Goal: Task Accomplishment & Management: Use online tool/utility

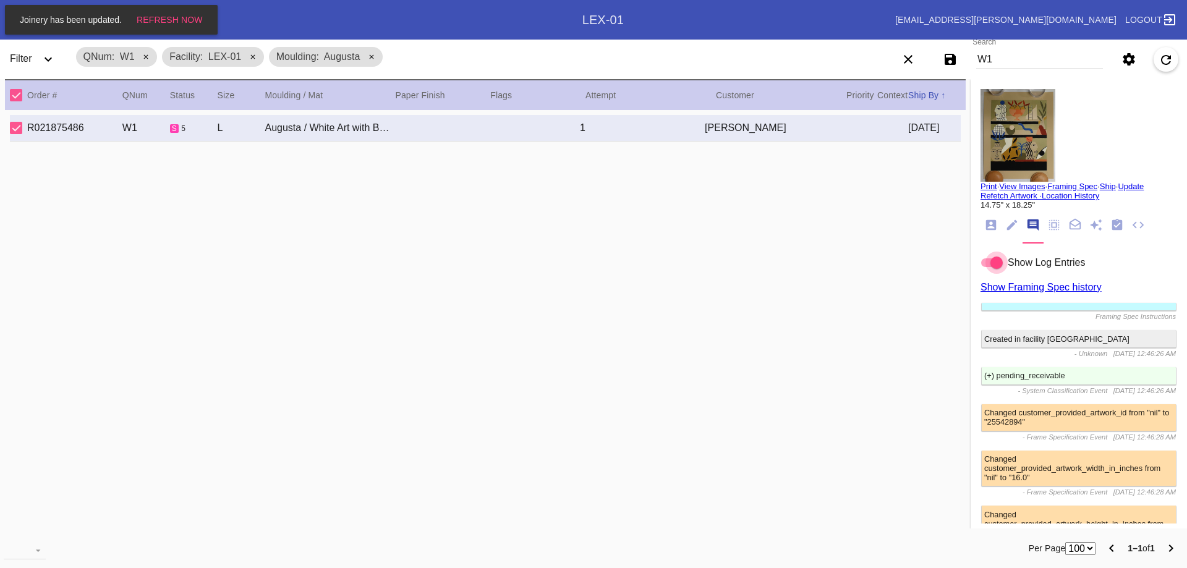
select select "number:100"
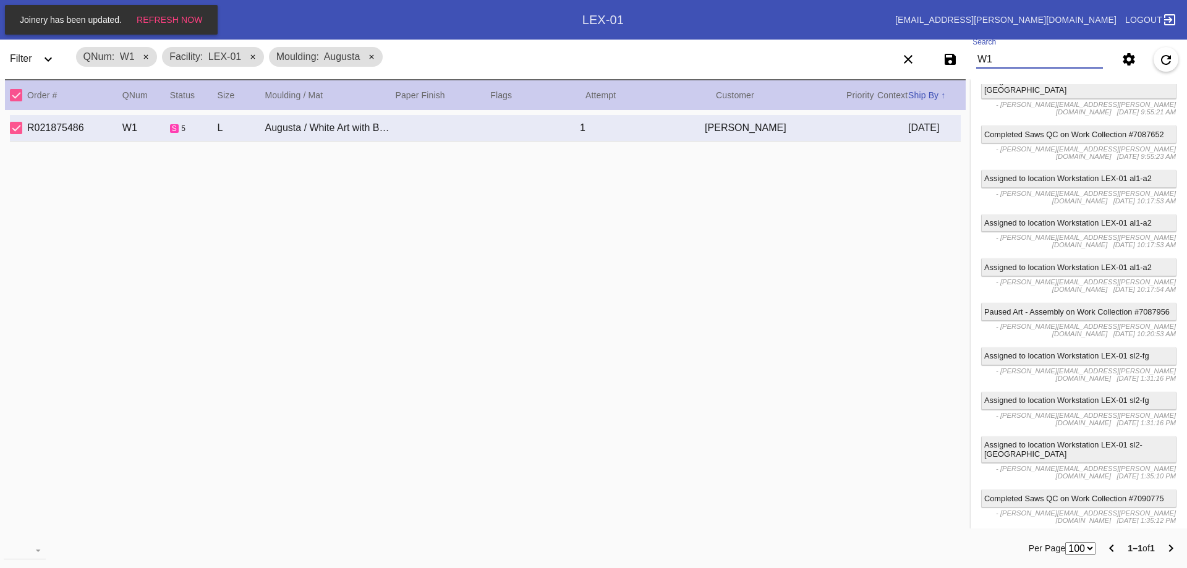
click at [997, 60] on input "W1" at bounding box center [1039, 59] width 127 height 19
paste input "~W020221450198044 ~W035984928585426 ~W095441871241932 ~W100685235180098 ~W10154…"
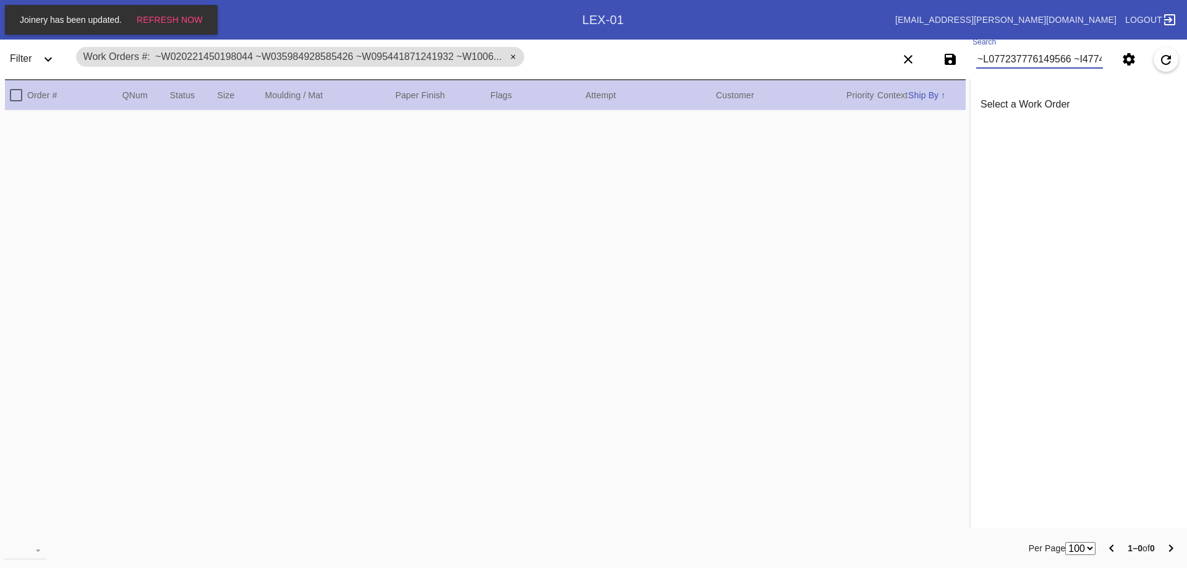
click at [988, 58] on input "Search" at bounding box center [1039, 59] width 127 height 19
click at [1082, 58] on input "Search" at bounding box center [1039, 59] width 127 height 19
click at [1095, 58] on input "Search" at bounding box center [1039, 59] width 127 height 19
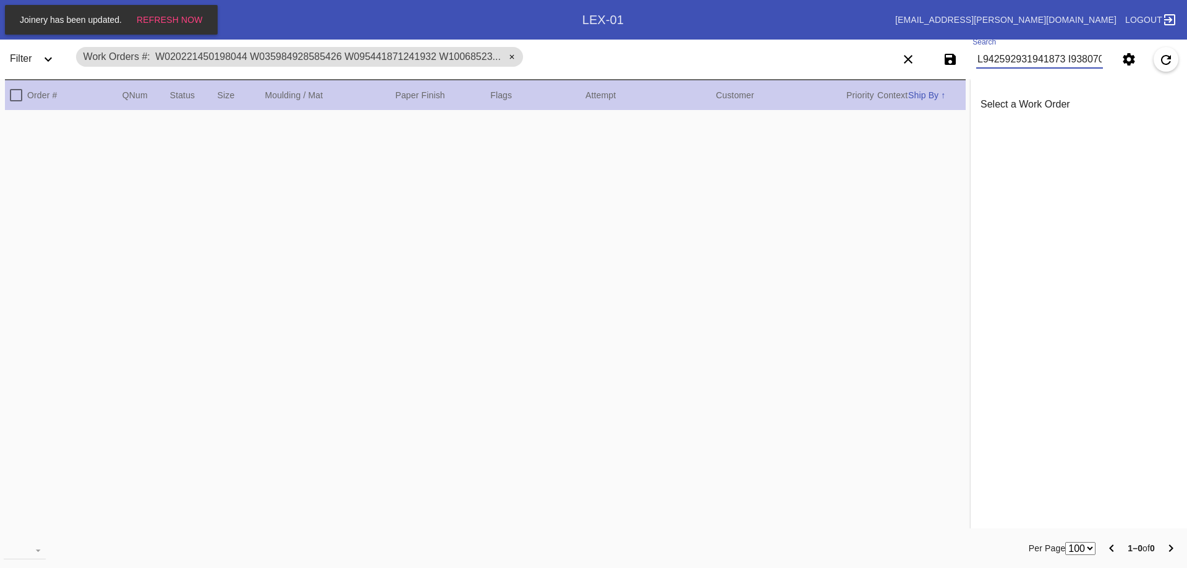
click at [1090, 58] on input "Search" at bounding box center [1039, 59] width 127 height 19
click at [1088, 59] on input "Search" at bounding box center [1039, 59] width 127 height 19
click at [1098, 57] on input "Search" at bounding box center [1039, 59] width 127 height 19
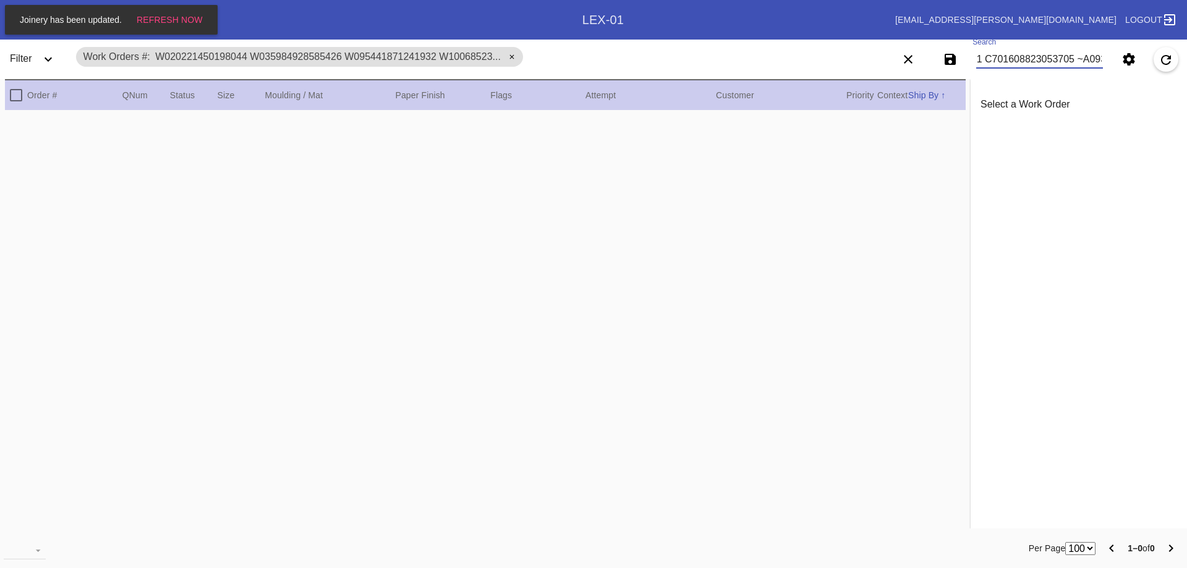
scroll to position [0, 453]
click at [1091, 60] on input "Search" at bounding box center [1039, 59] width 127 height 19
click at [1092, 60] on input "Search" at bounding box center [1039, 59] width 127 height 19
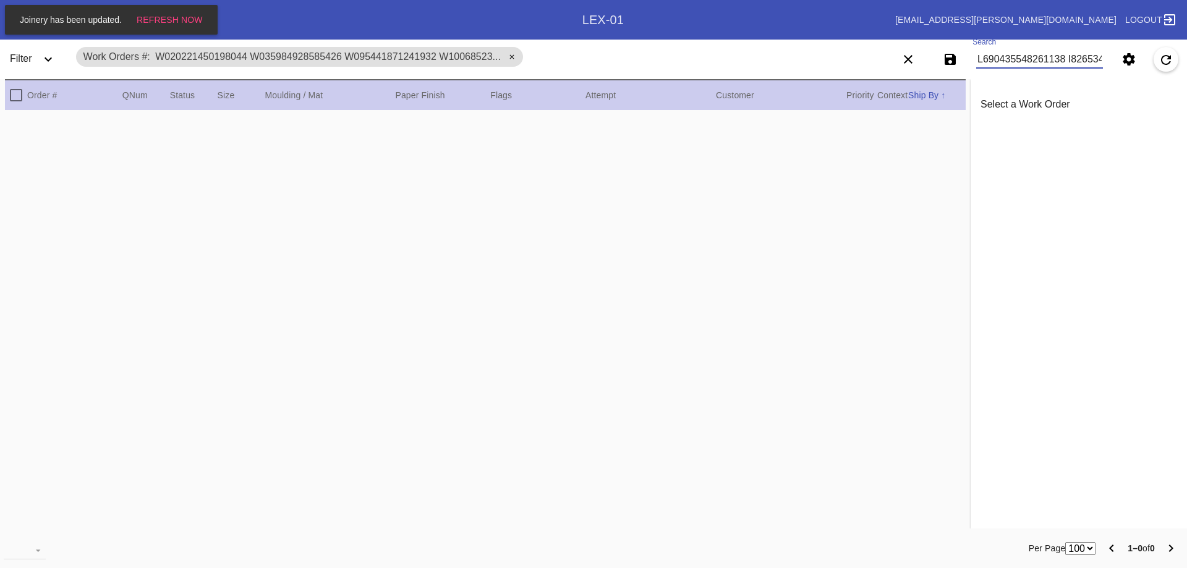
click at [1092, 56] on input "Search" at bounding box center [1039, 59] width 127 height 19
click at [1088, 60] on input "Search" at bounding box center [1039, 59] width 127 height 19
click at [1093, 58] on input "Search" at bounding box center [1039, 59] width 127 height 19
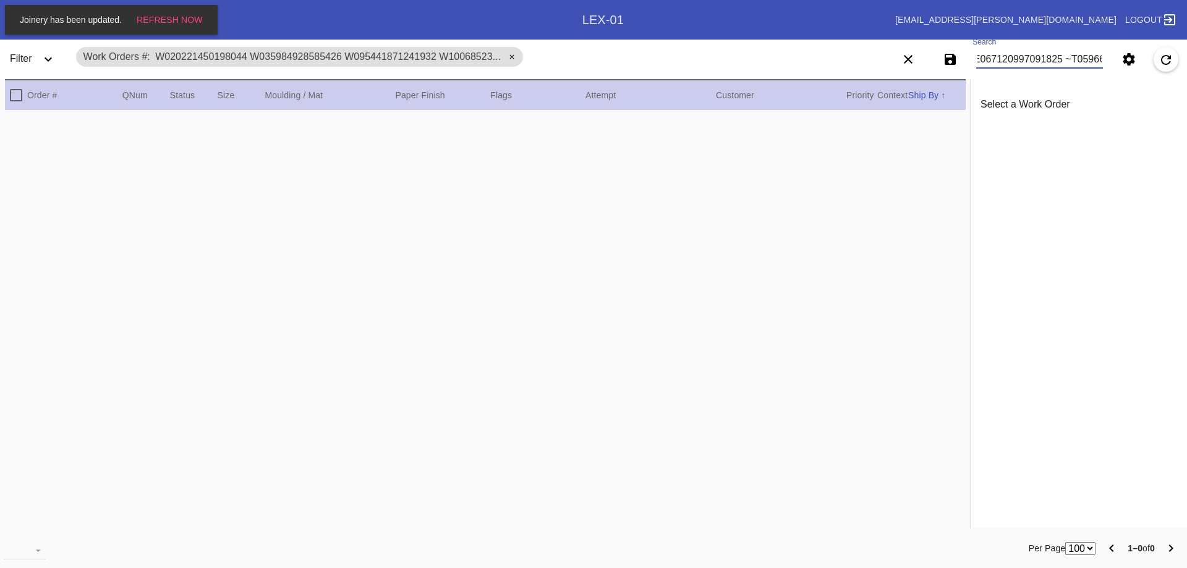
scroll to position [0, 924]
click at [1097, 60] on input "Search" at bounding box center [1039, 59] width 127 height 19
click at [1090, 59] on input "Search" at bounding box center [1039, 59] width 127 height 19
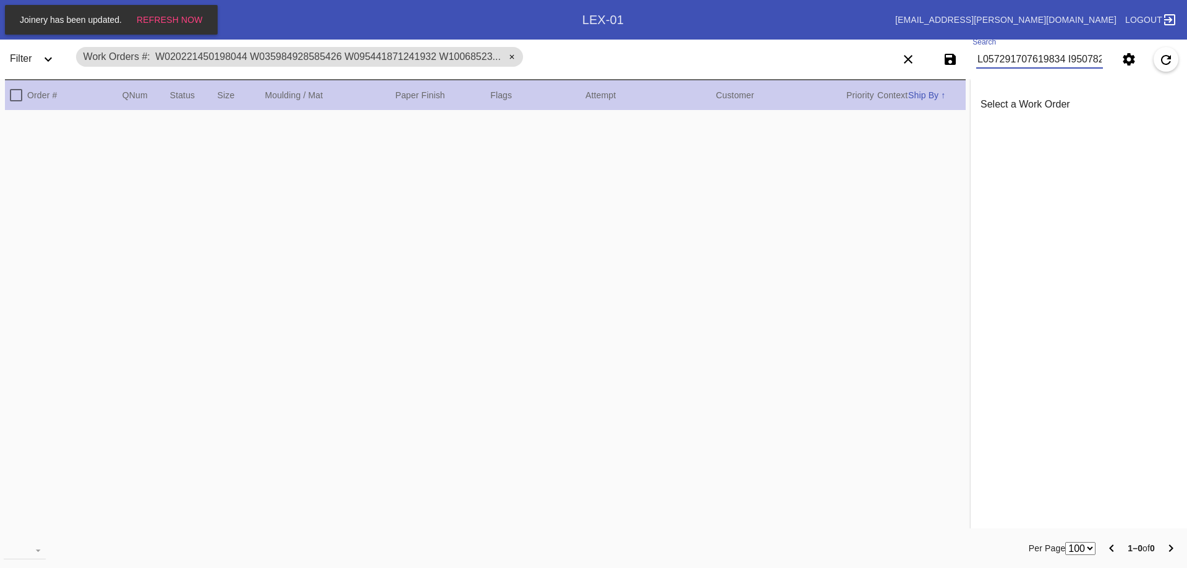
click at [1089, 58] on input "Search" at bounding box center [1039, 59] width 127 height 19
click at [1086, 57] on input "Search" at bounding box center [1039, 59] width 127 height 19
click at [1095, 59] on input "Search" at bounding box center [1039, 59] width 127 height 19
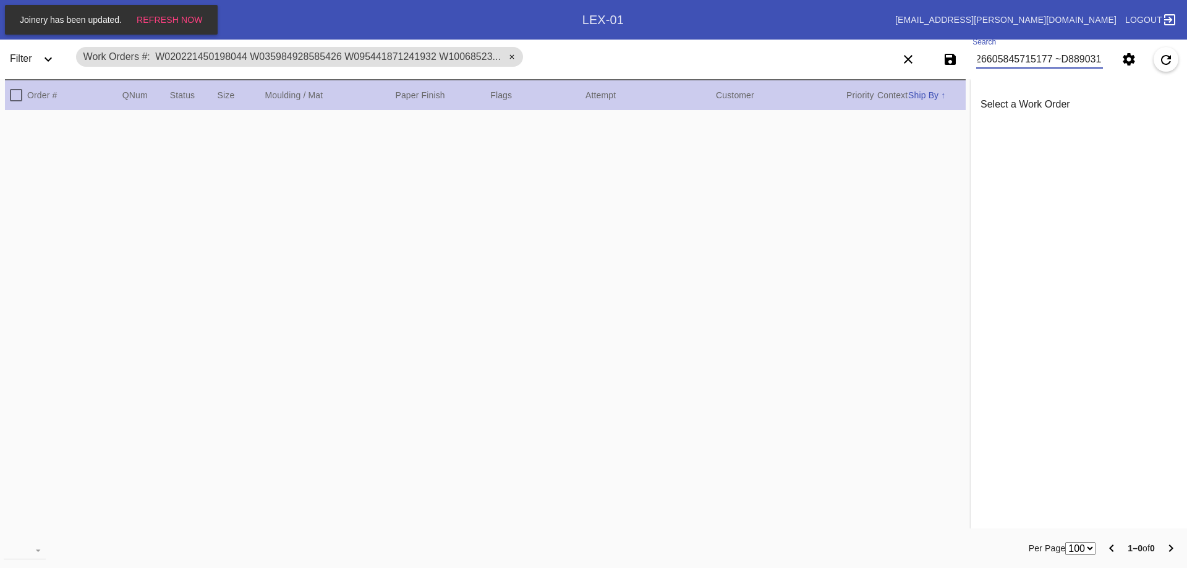
scroll to position [0, 1397]
click at [1094, 58] on input "Search" at bounding box center [1039, 59] width 127 height 19
click at [1086, 59] on input "Search" at bounding box center [1039, 59] width 127 height 19
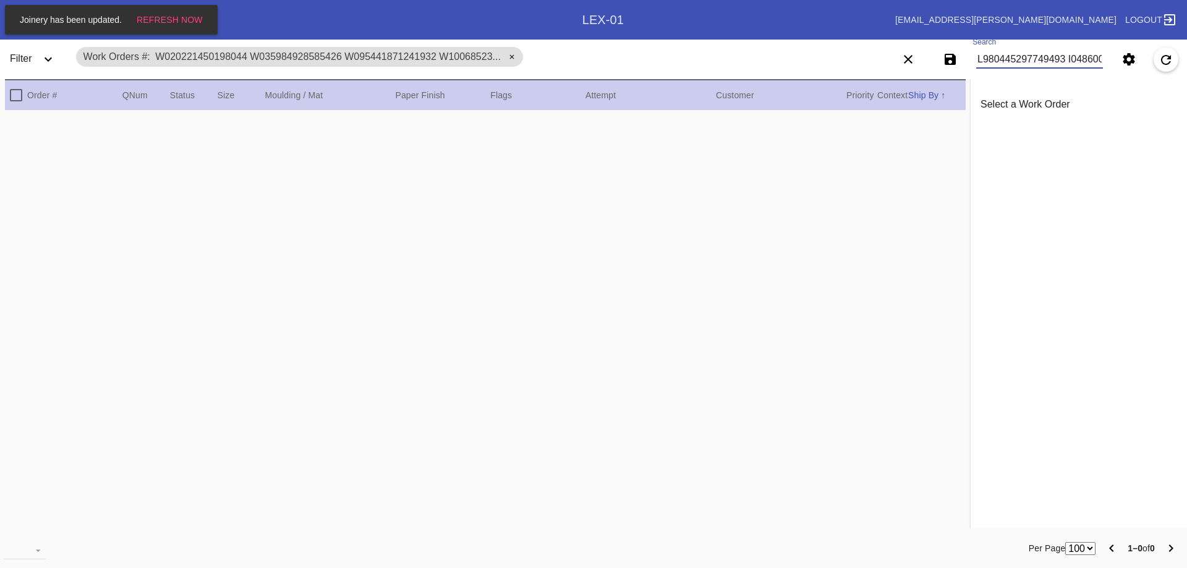
click at [1099, 59] on input "Search" at bounding box center [1039, 59] width 127 height 19
click at [1096, 58] on input "Search" at bounding box center [1039, 59] width 127 height 19
click at [1099, 60] on input "Search" at bounding box center [1039, 59] width 127 height 19
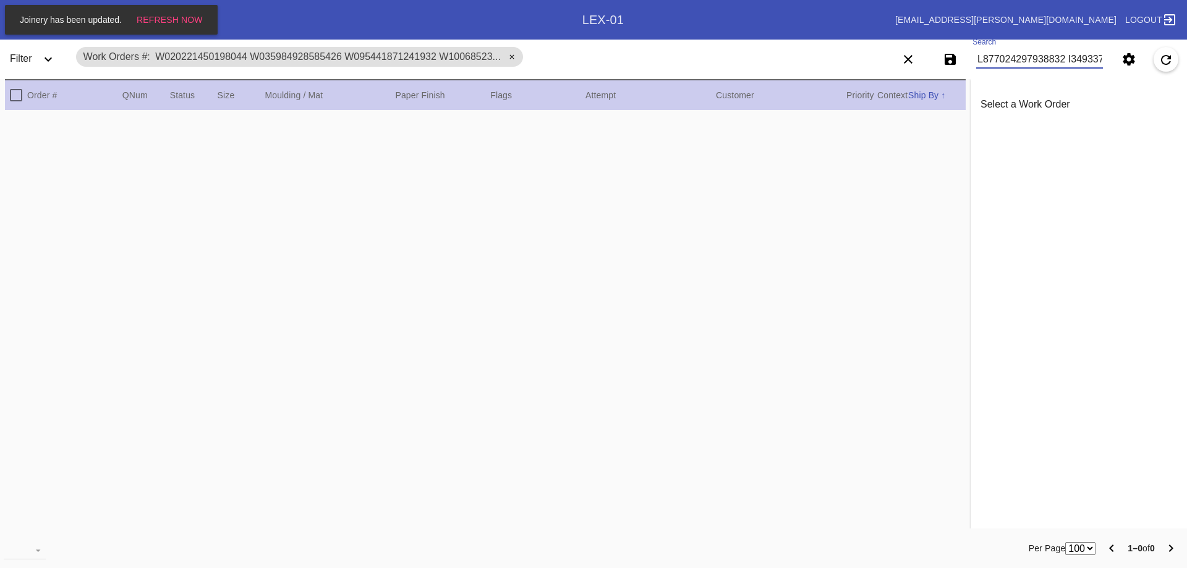
click at [1017, 59] on input "Search" at bounding box center [1039, 59] width 127 height 19
paste input "W165522894543842 W166290689808548 W169480873849014 W169485829118424 W1744521259…"
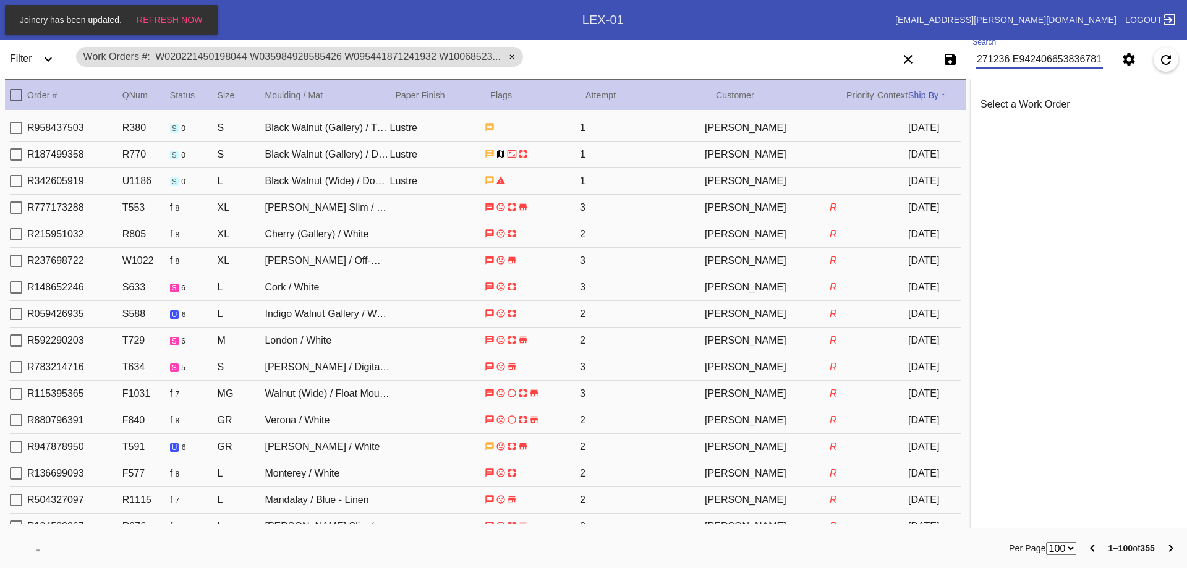
type input "W020221450198044 W035984928585426 W095441871241932 W100685235180098 W1015490728…"
click at [19, 205] on div "Select Work Order" at bounding box center [16, 208] width 12 height 12
type input "1.5"
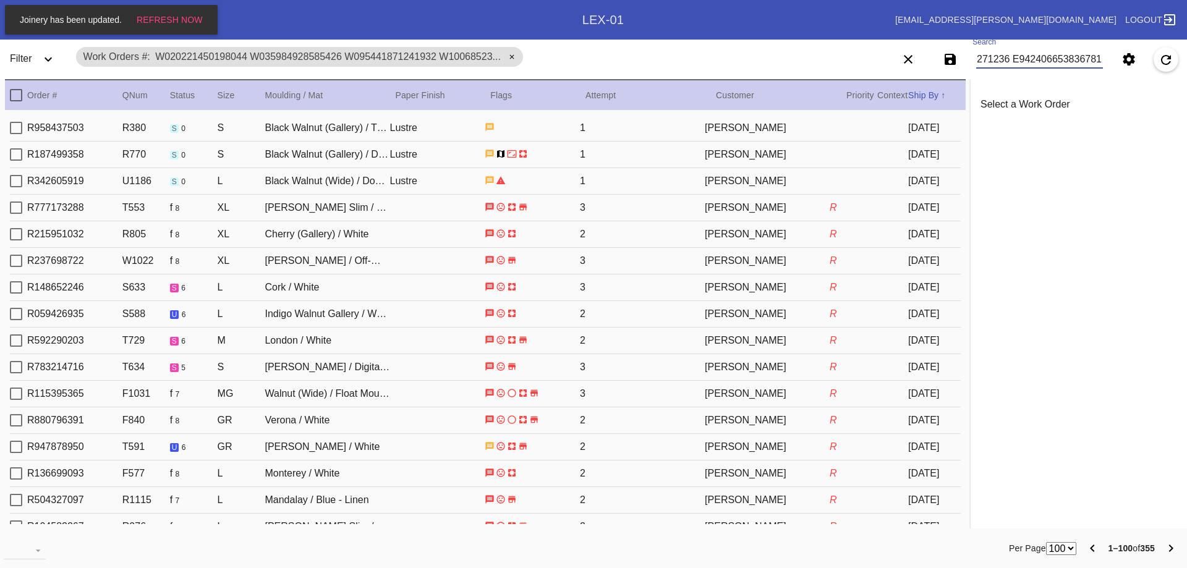
type input "1.5"
type input "0.1875"
type input "20.125"
type input "30.125"
type textarea "Surface scratches, indentations, deckled edges, warped, fingerprints."
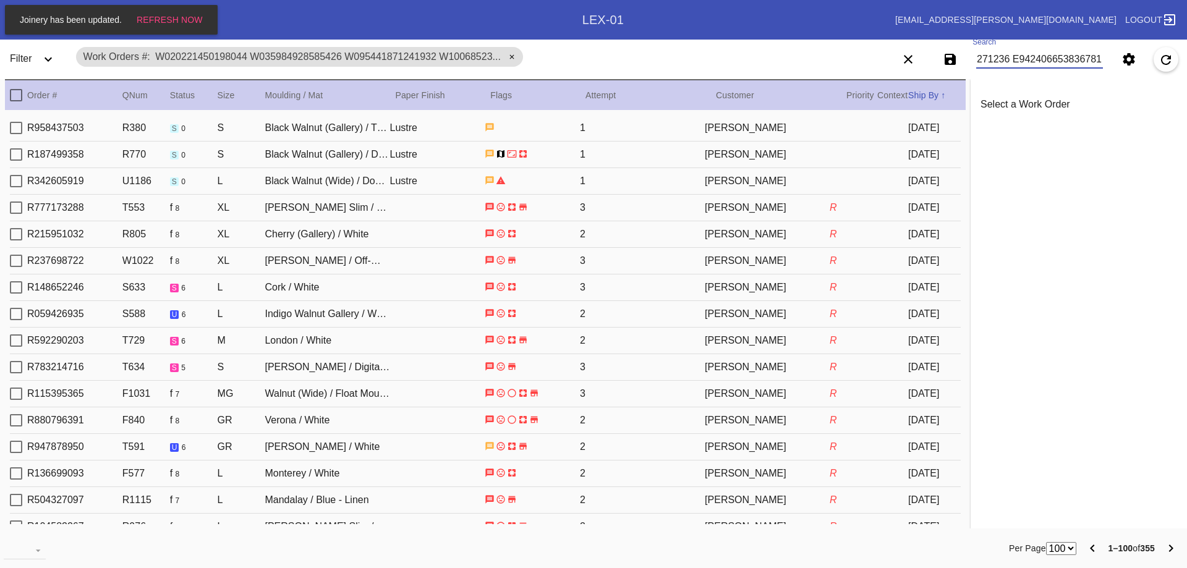
type input "[DATE]"
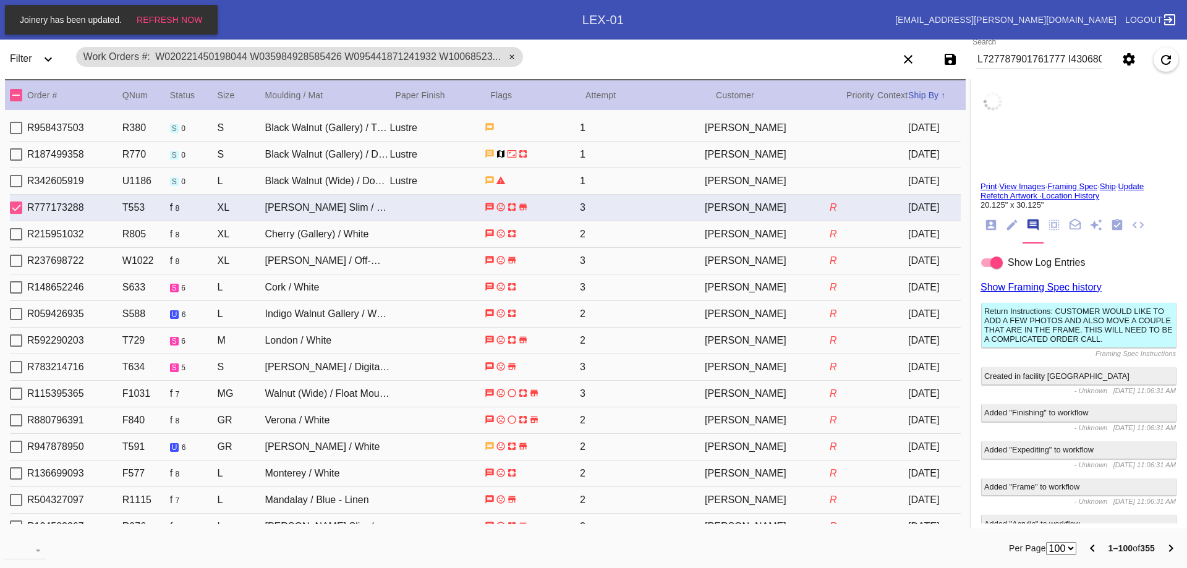
click at [19, 234] on div "Select Work Order" at bounding box center [16, 234] width 12 height 12
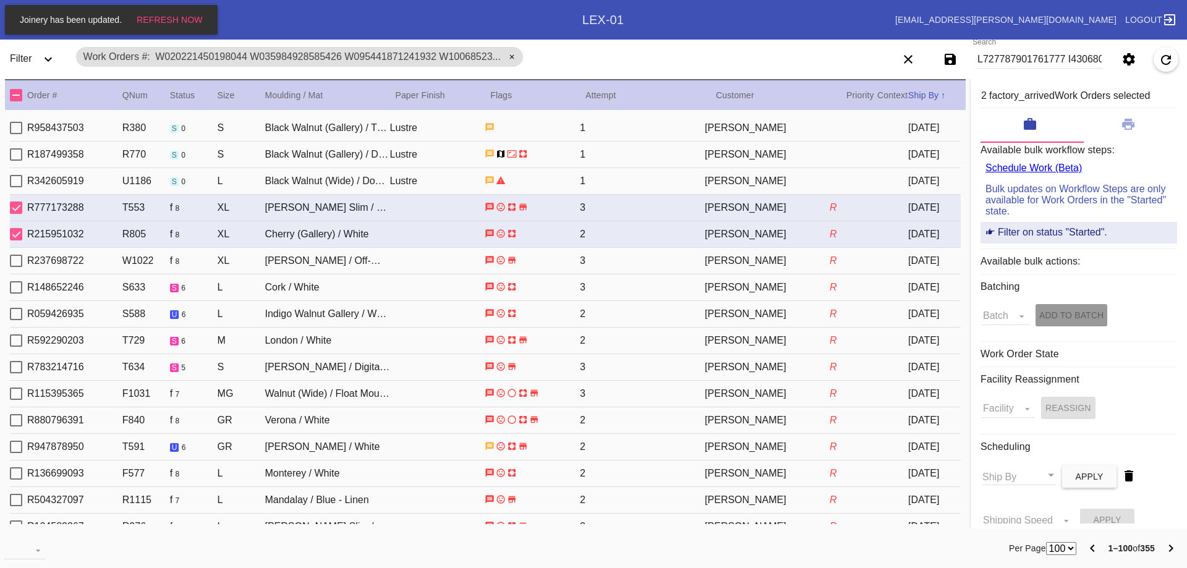
click at [16, 265] on div "Select Work Order" at bounding box center [16, 261] width 12 height 12
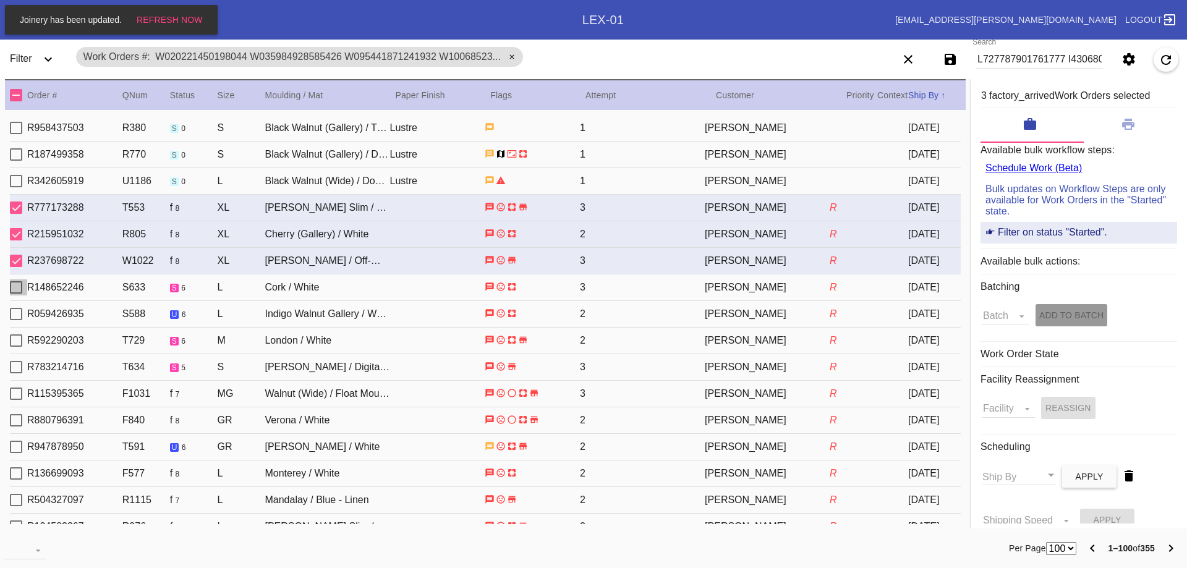
click at [17, 281] on div "Select Work Order" at bounding box center [16, 287] width 12 height 12
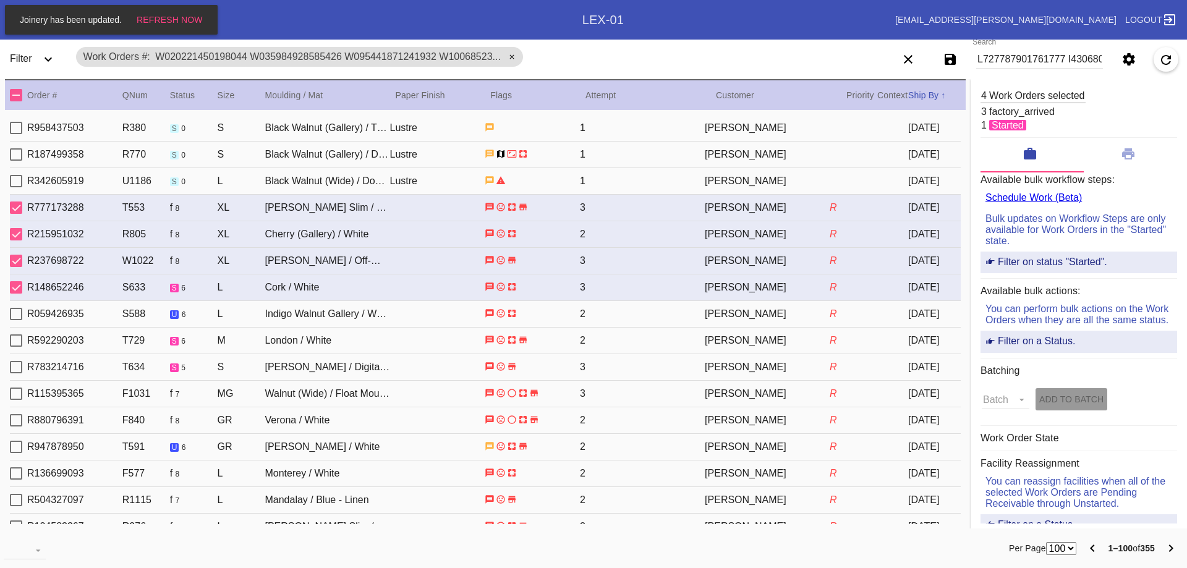
click at [18, 310] on div "Select Work Order" at bounding box center [16, 314] width 12 height 12
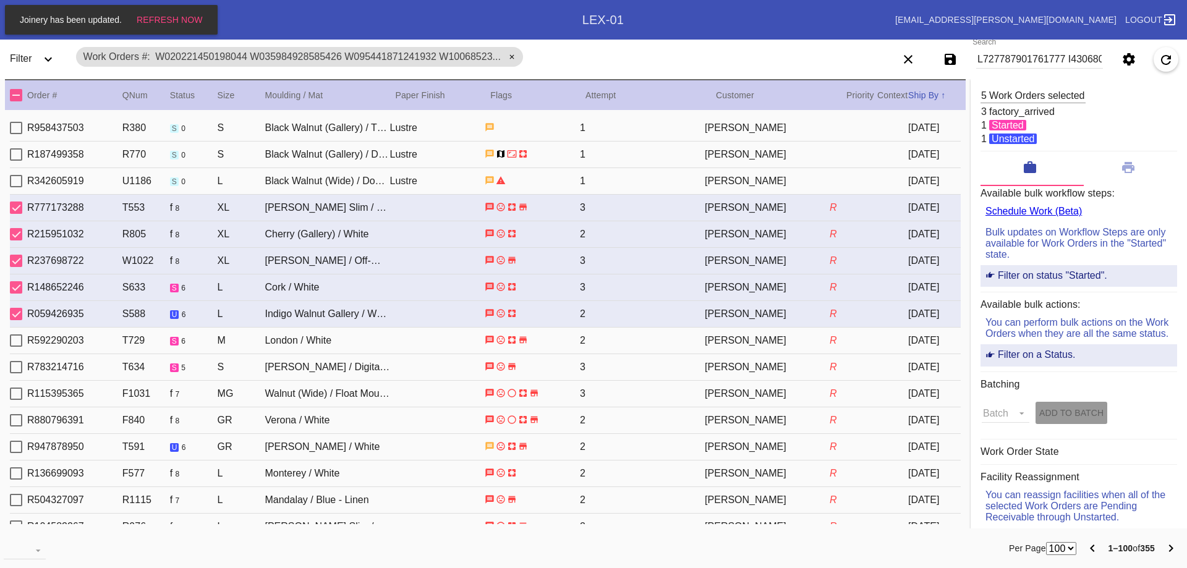
click at [19, 335] on div "Select Work Order" at bounding box center [16, 341] width 12 height 12
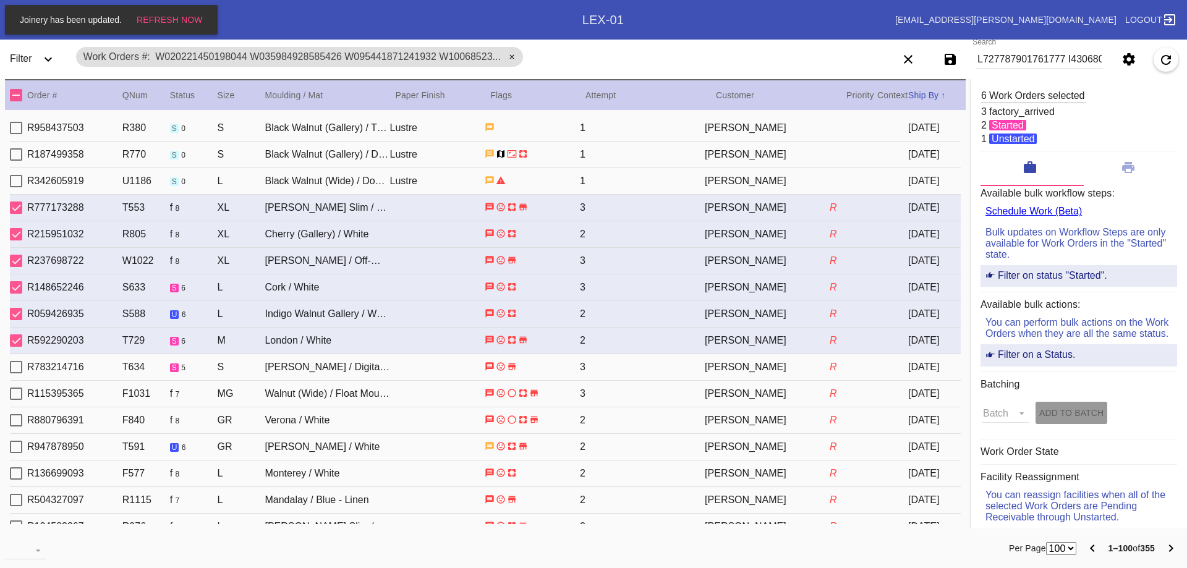
click at [20, 361] on div "Select Work Order" at bounding box center [16, 367] width 12 height 12
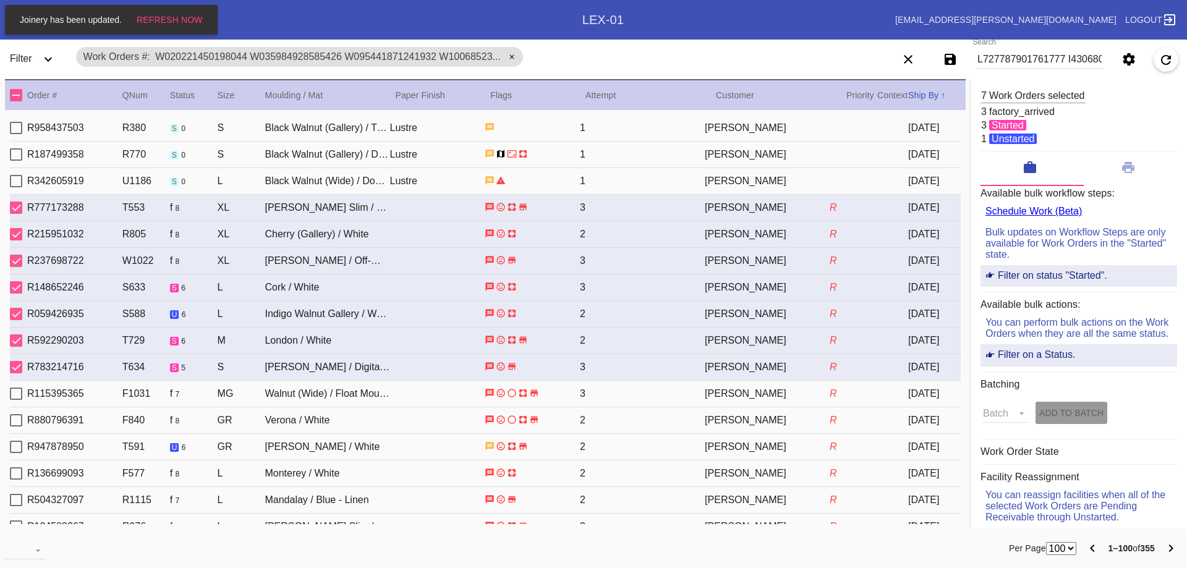
click at [21, 388] on div "Select Work Order" at bounding box center [16, 394] width 12 height 12
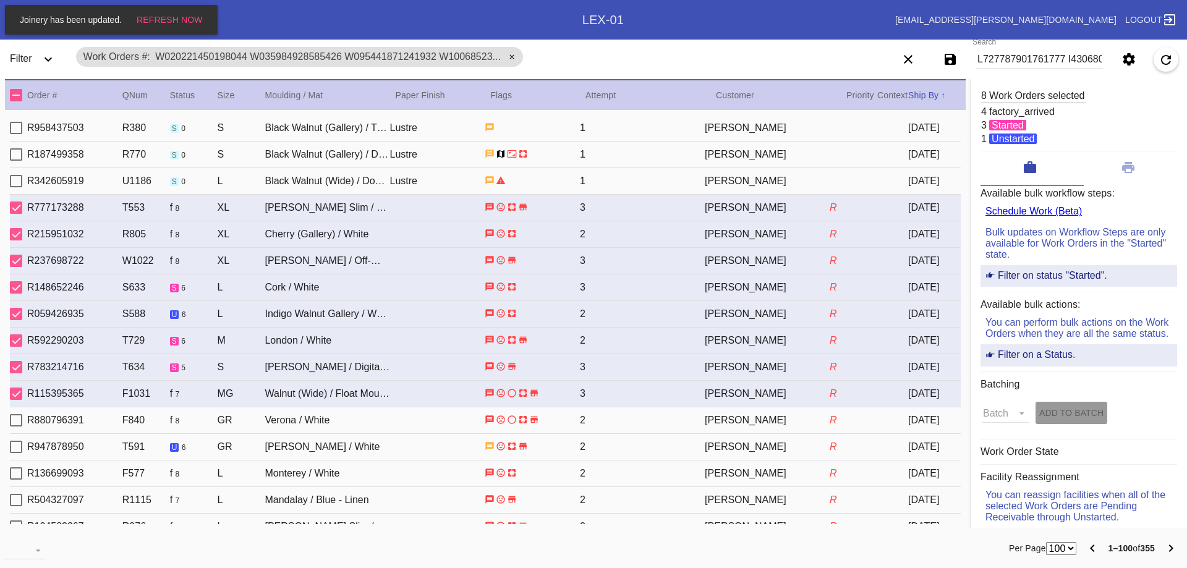
click at [20, 425] on div "Select Work Order" at bounding box center [16, 420] width 12 height 12
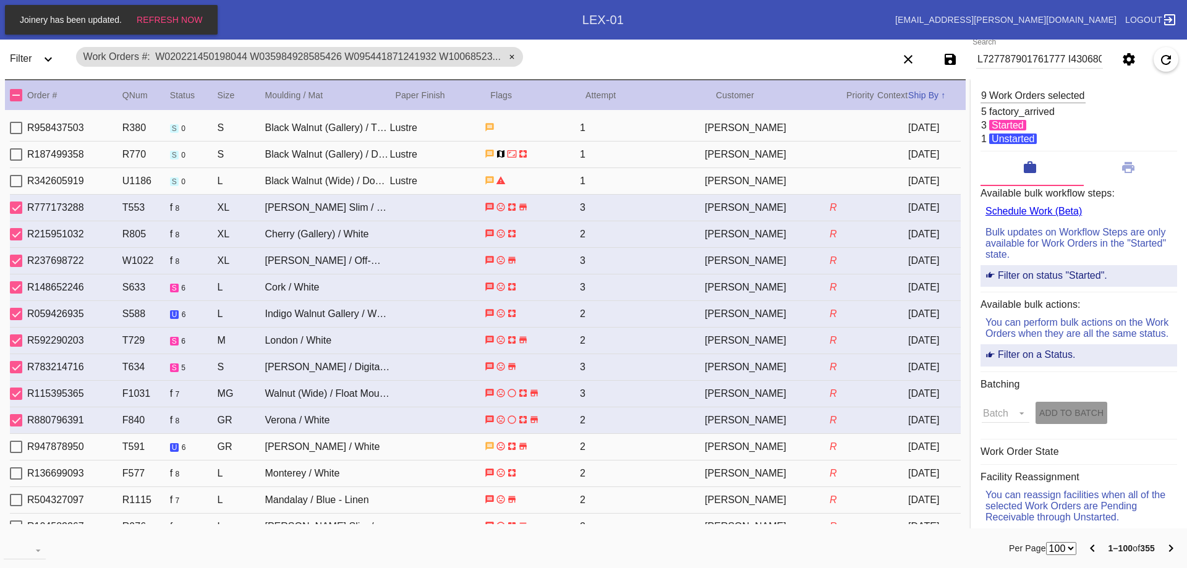
click at [17, 449] on div "Select Work Order" at bounding box center [16, 447] width 12 height 12
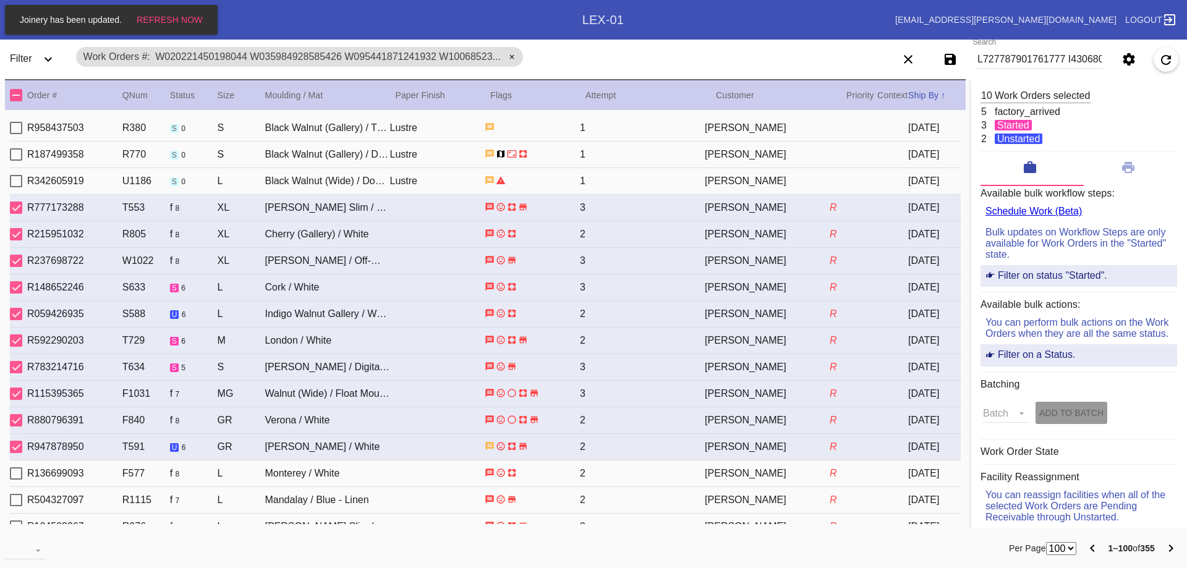
click at [18, 475] on div "Select Work Order" at bounding box center [16, 473] width 12 height 12
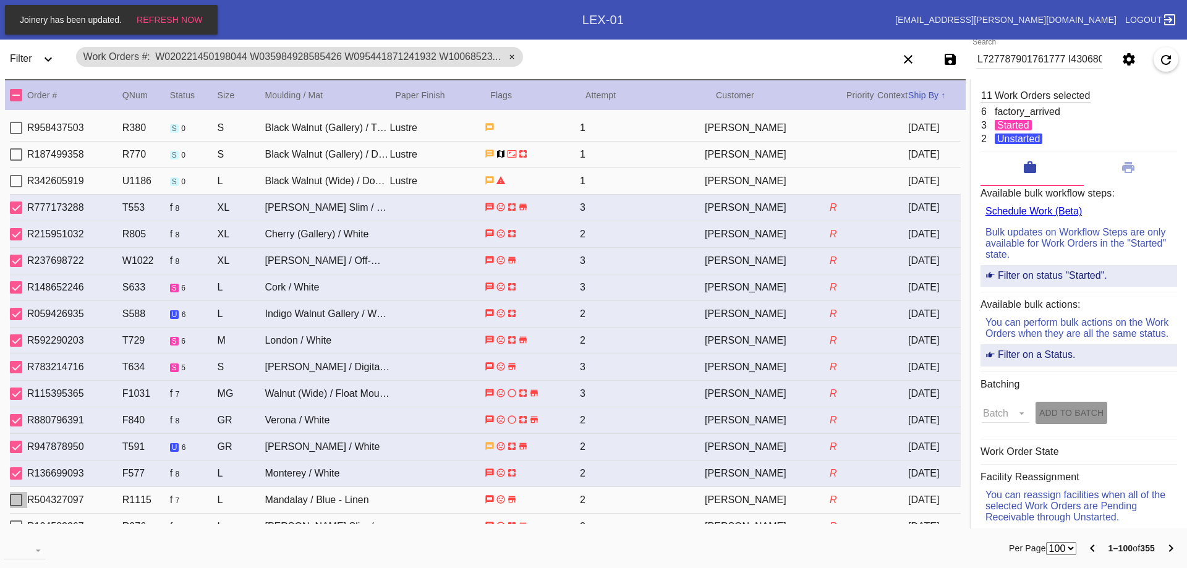
click at [15, 498] on div "Select Work Order" at bounding box center [16, 500] width 12 height 12
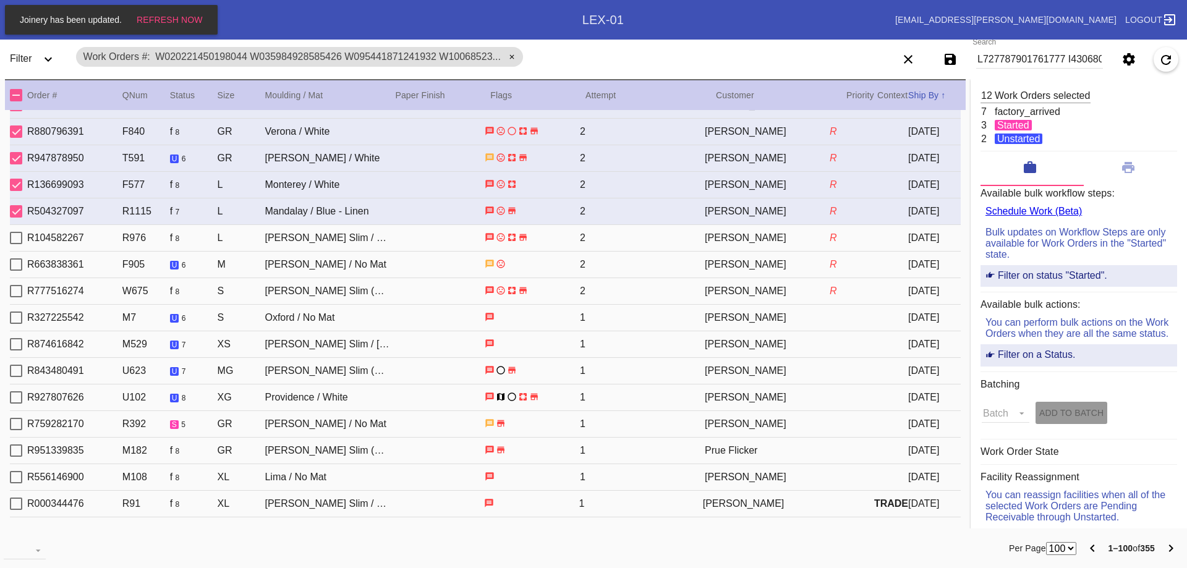
scroll to position [309, 0]
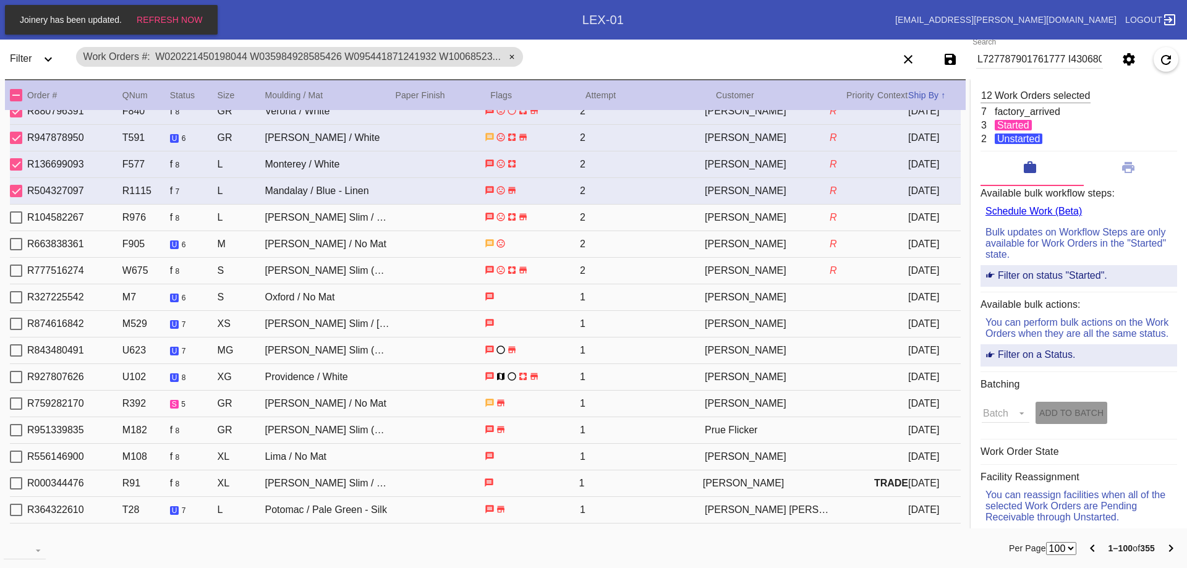
click at [15, 218] on div "Select Work Order" at bounding box center [16, 217] width 12 height 12
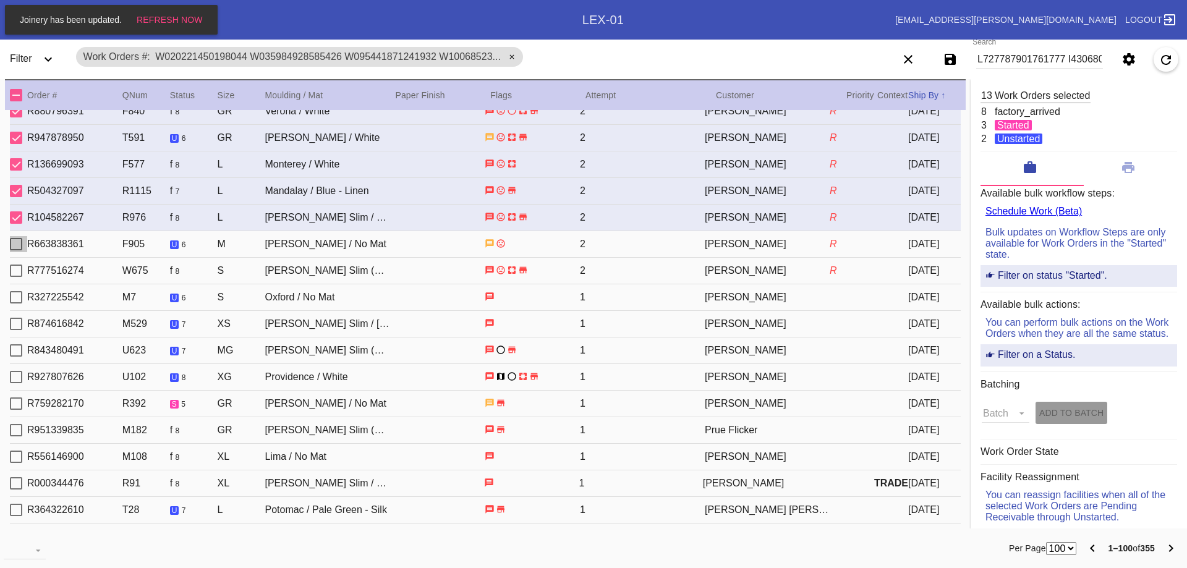
click at [17, 242] on div "Select Work Order" at bounding box center [16, 244] width 12 height 12
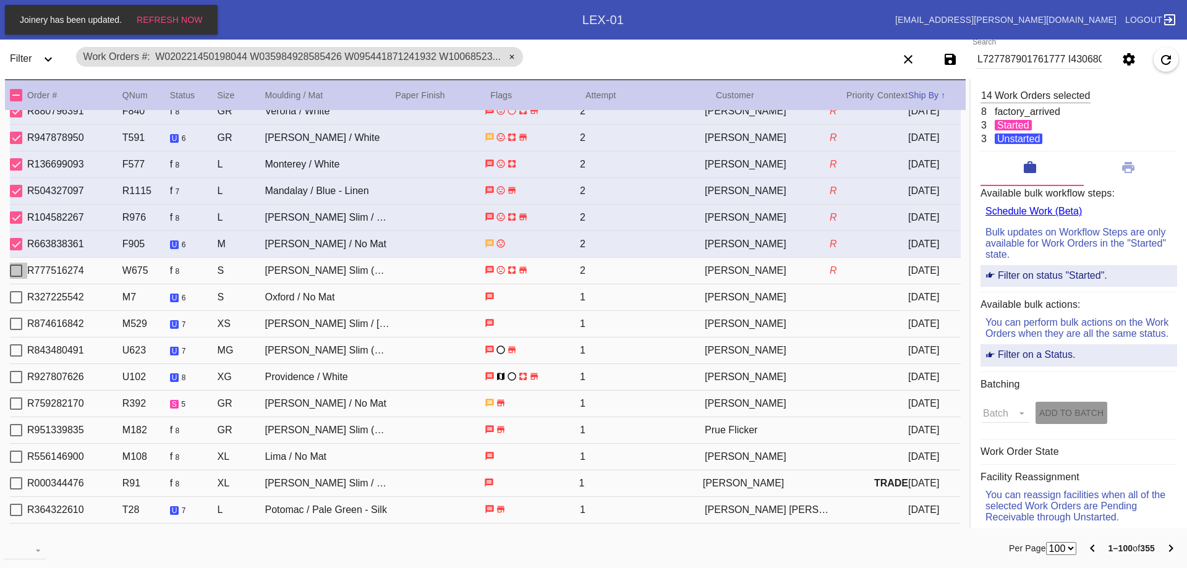
click at [18, 270] on div "Select Work Order" at bounding box center [16, 271] width 12 height 12
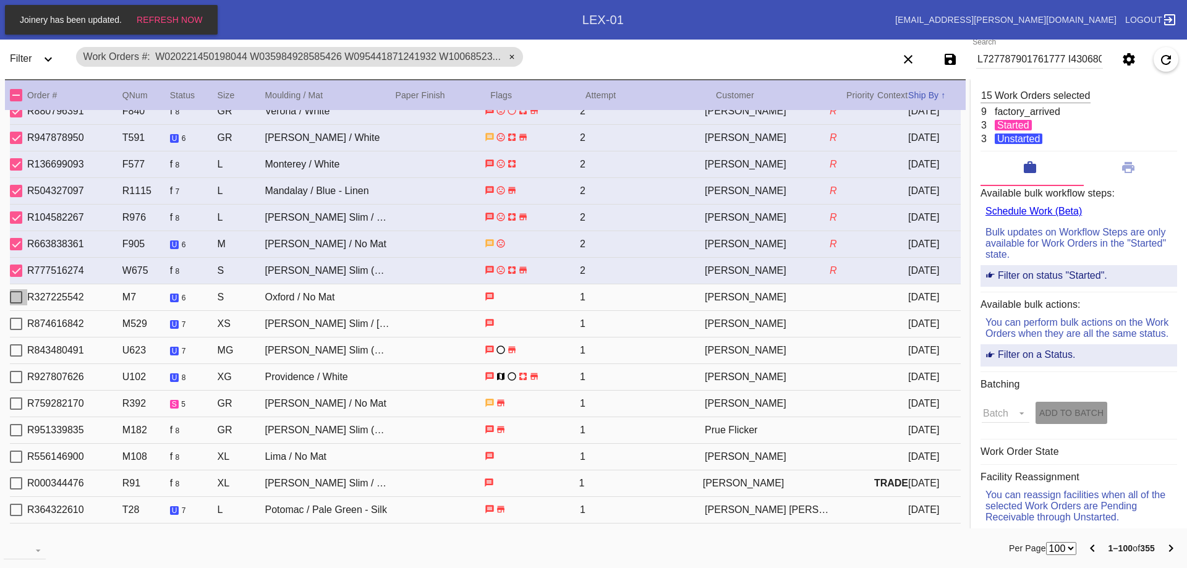
click at [22, 298] on div "Select Work Order" at bounding box center [16, 297] width 12 height 12
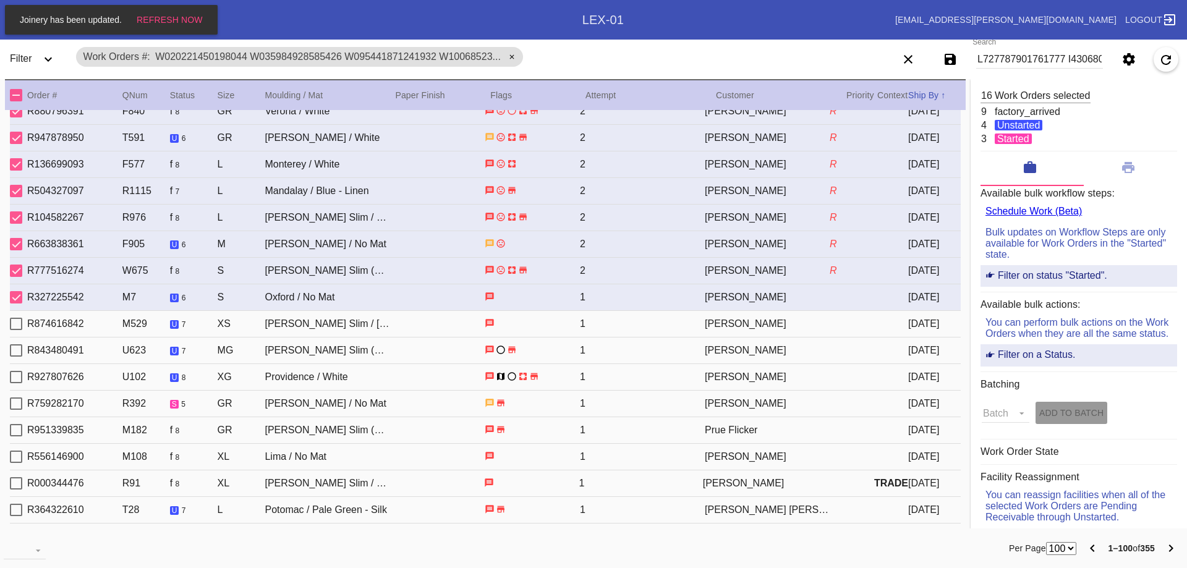
click at [15, 328] on div "Select Work Order" at bounding box center [16, 324] width 12 height 12
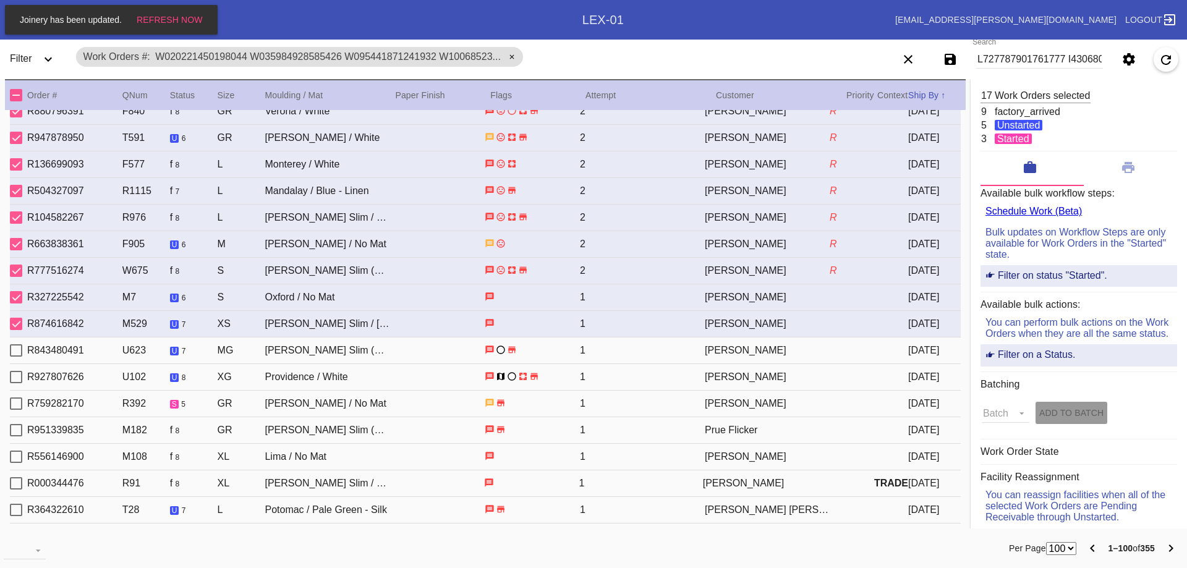
click at [17, 356] on div "Select Work Order" at bounding box center [16, 350] width 12 height 12
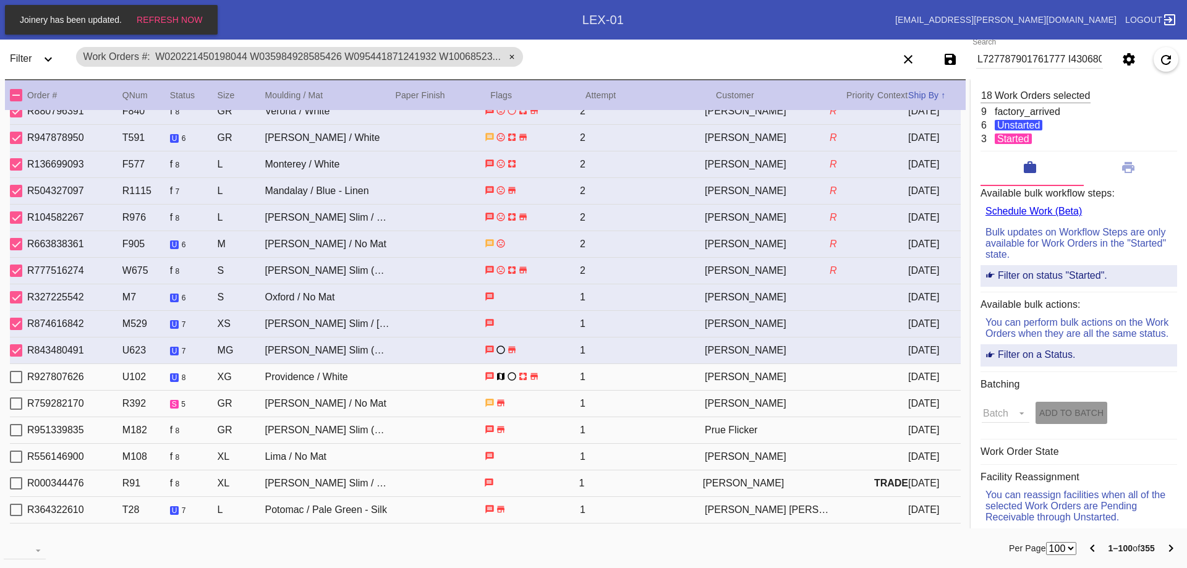
click at [15, 373] on div "Select Work Order" at bounding box center [16, 377] width 12 height 12
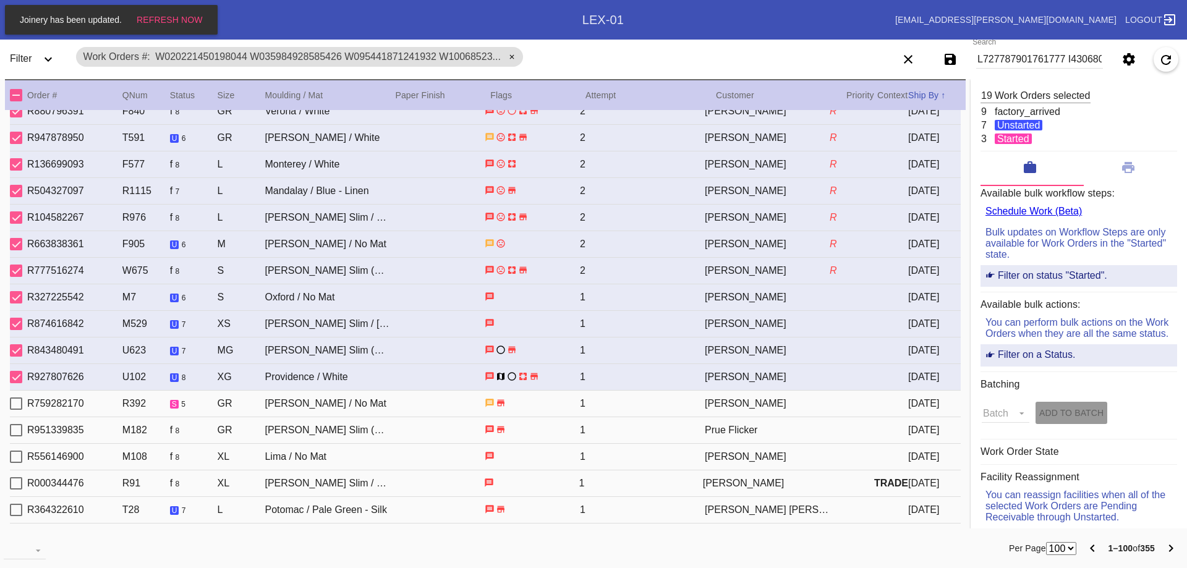
click at [17, 403] on div "Select Work Order" at bounding box center [16, 404] width 12 height 12
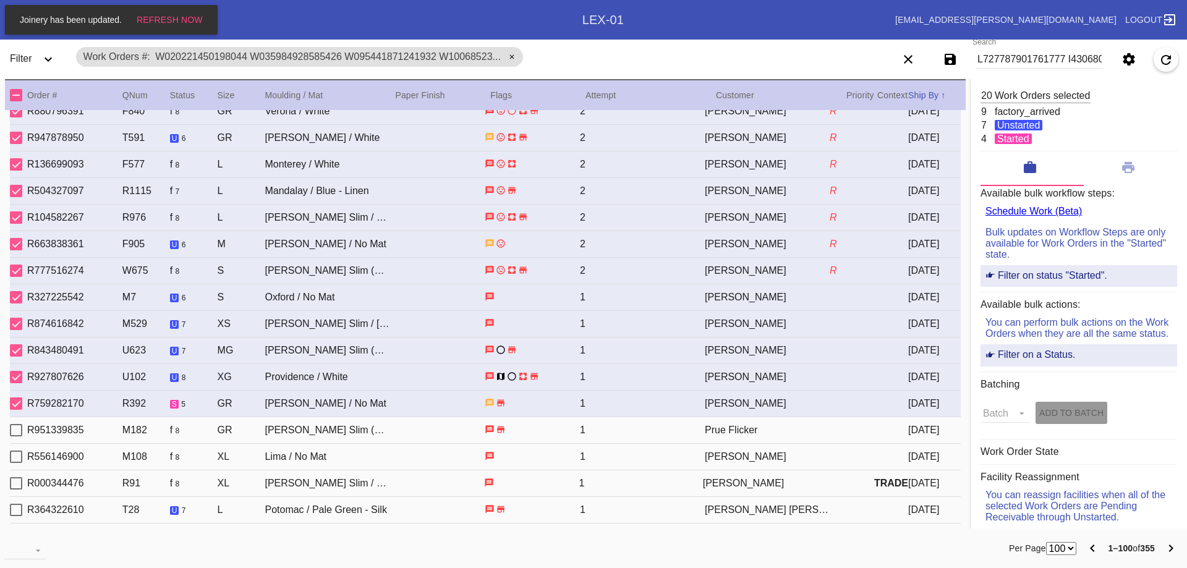
click at [16, 429] on div "Select Work Order" at bounding box center [16, 430] width 12 height 12
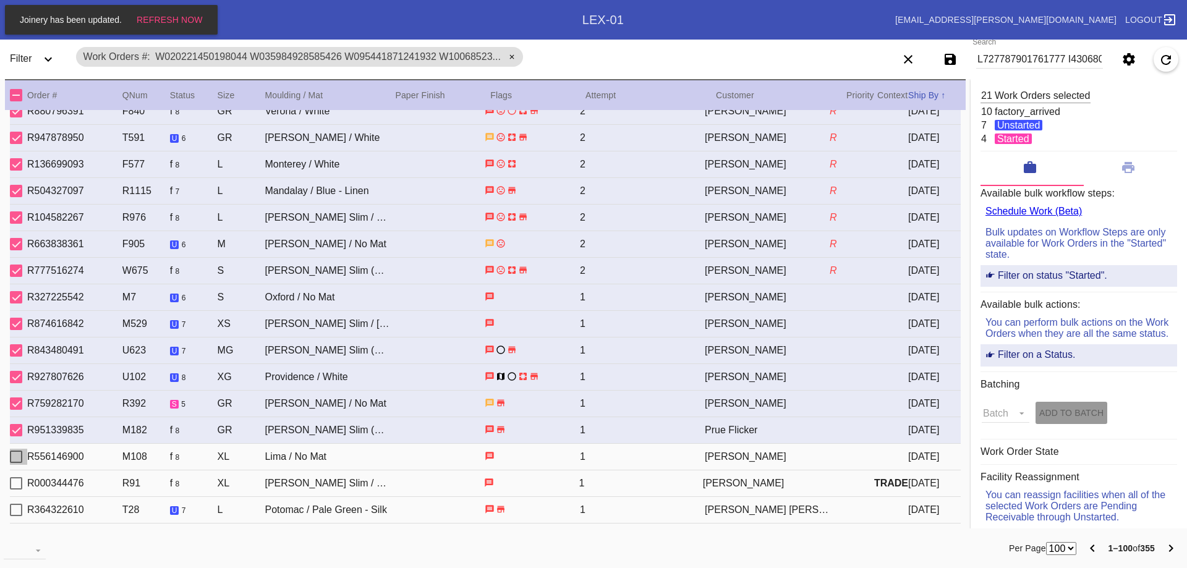
click at [15, 460] on div "Select Work Order" at bounding box center [16, 457] width 12 height 12
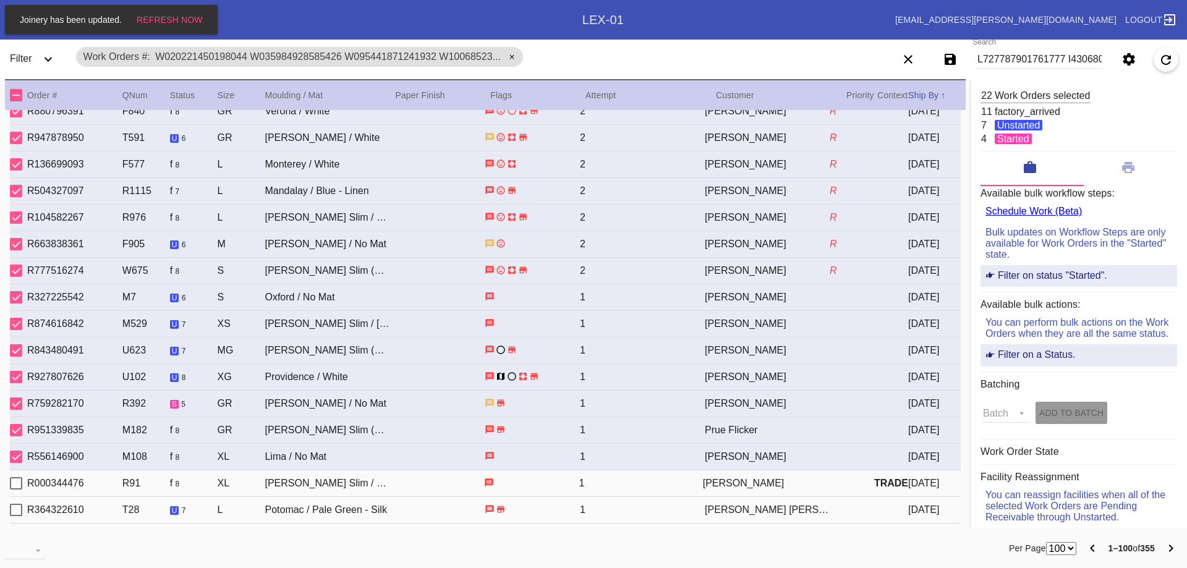
click at [17, 483] on div "Select Work Order" at bounding box center [16, 483] width 12 height 12
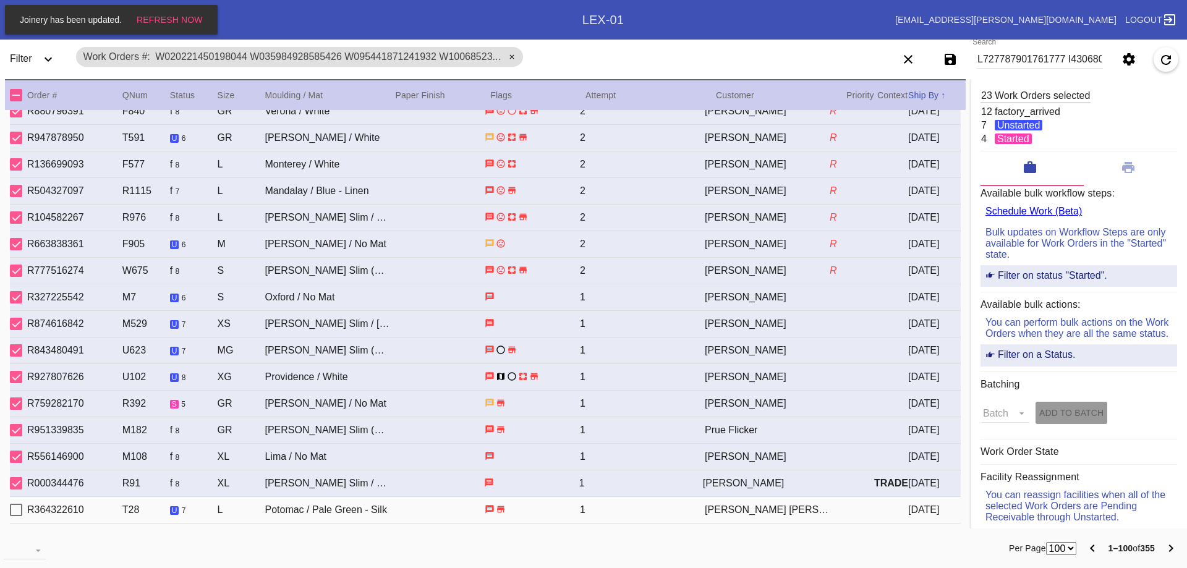
click at [15, 511] on div "Select Work Order" at bounding box center [16, 510] width 12 height 12
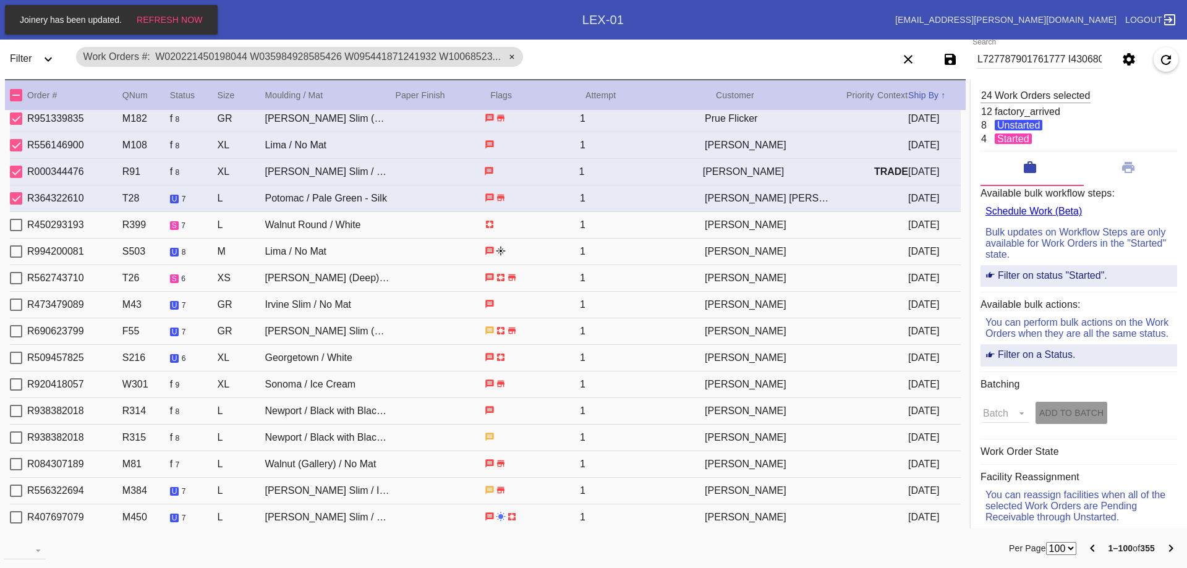
scroll to position [680, 0]
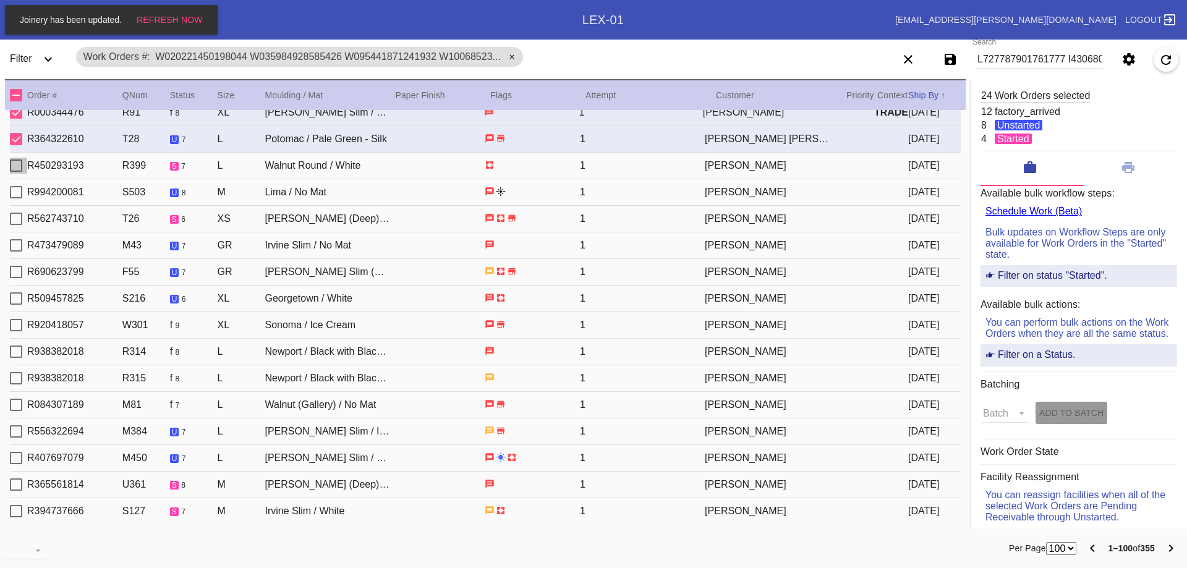
click at [17, 170] on div "Select Work Order" at bounding box center [16, 166] width 12 height 12
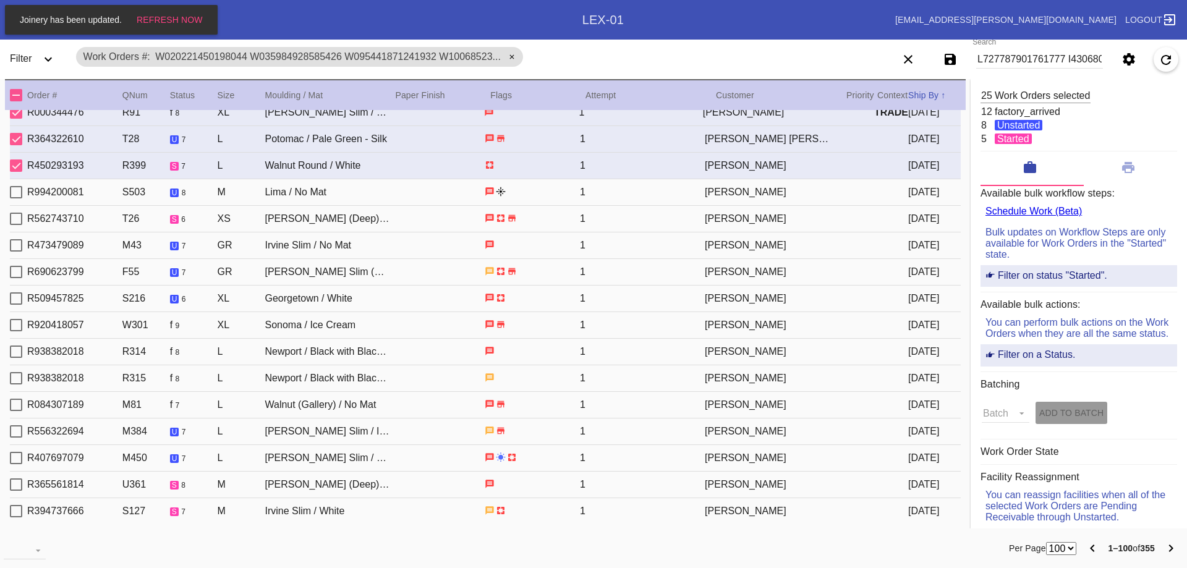
click at [17, 192] on div "Select Work Order" at bounding box center [16, 192] width 12 height 12
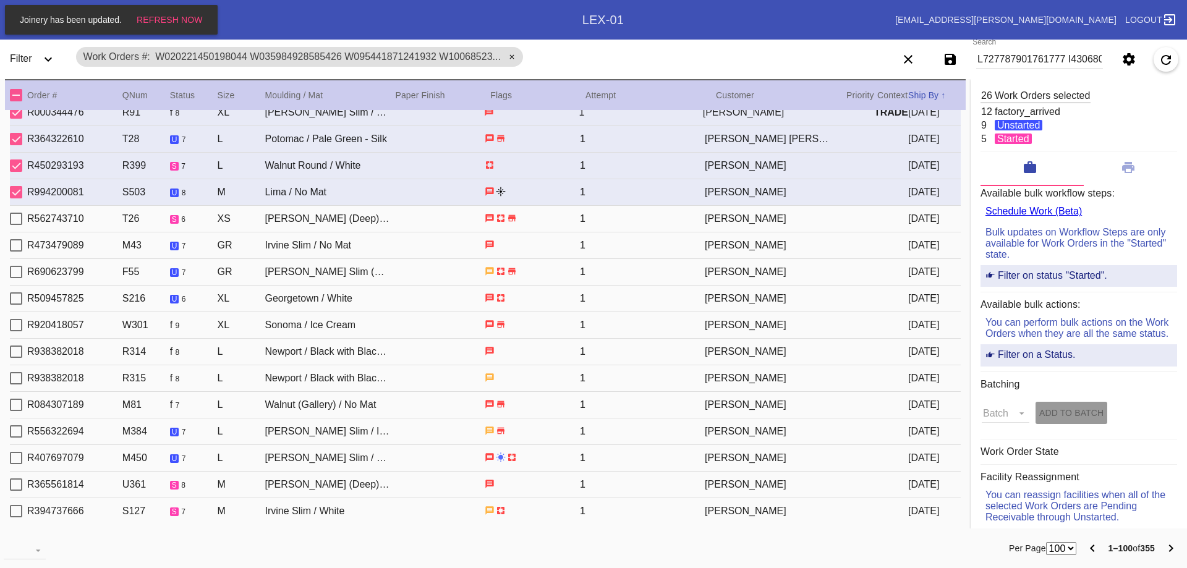
click at [18, 220] on div "Select Work Order" at bounding box center [16, 219] width 12 height 12
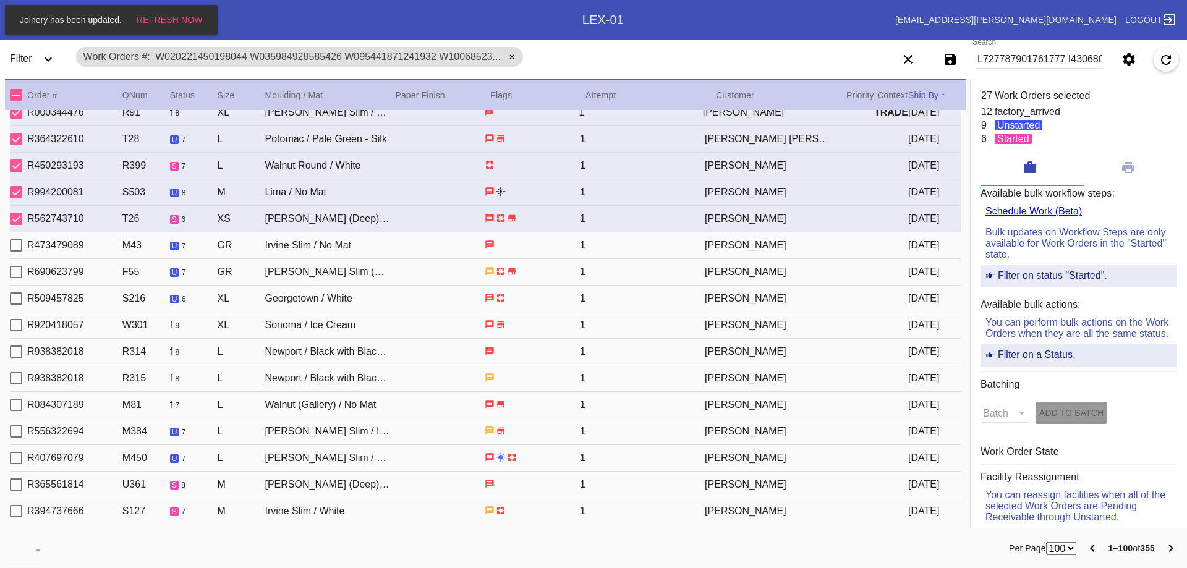
click at [14, 252] on div "Select Work Order" at bounding box center [16, 245] width 12 height 12
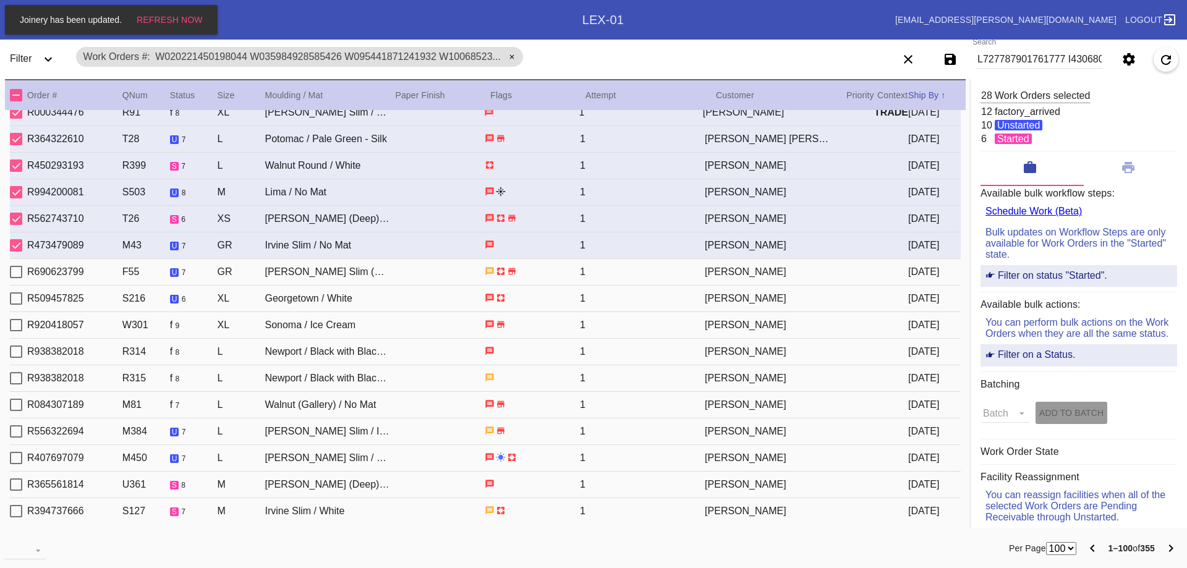
click at [14, 271] on div "Select Work Order" at bounding box center [16, 272] width 12 height 12
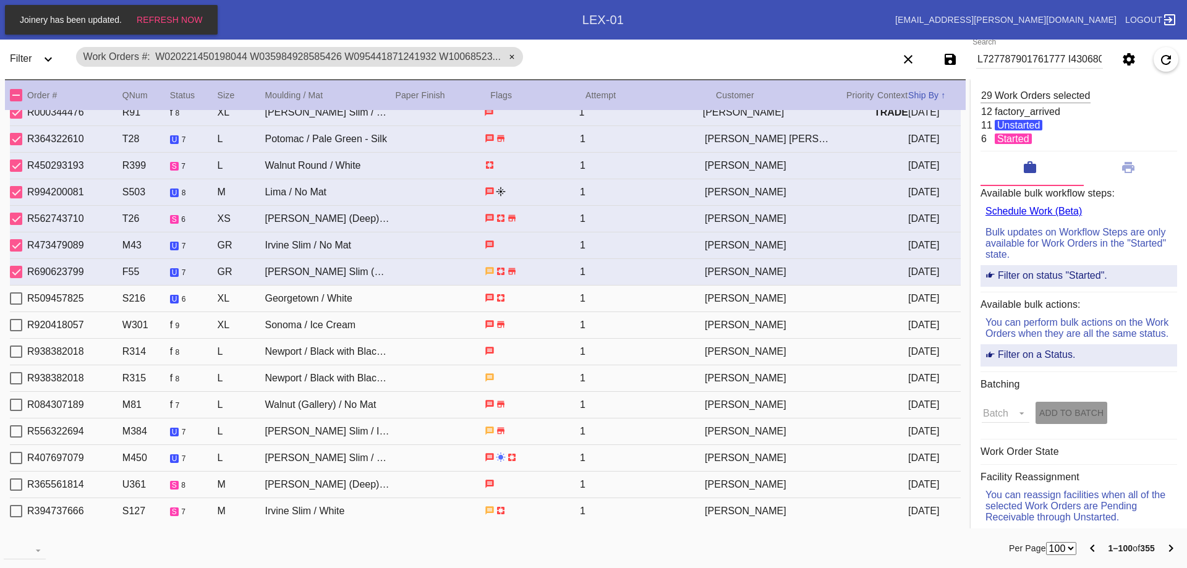
click at [17, 303] on div "Select Work Order" at bounding box center [16, 298] width 12 height 12
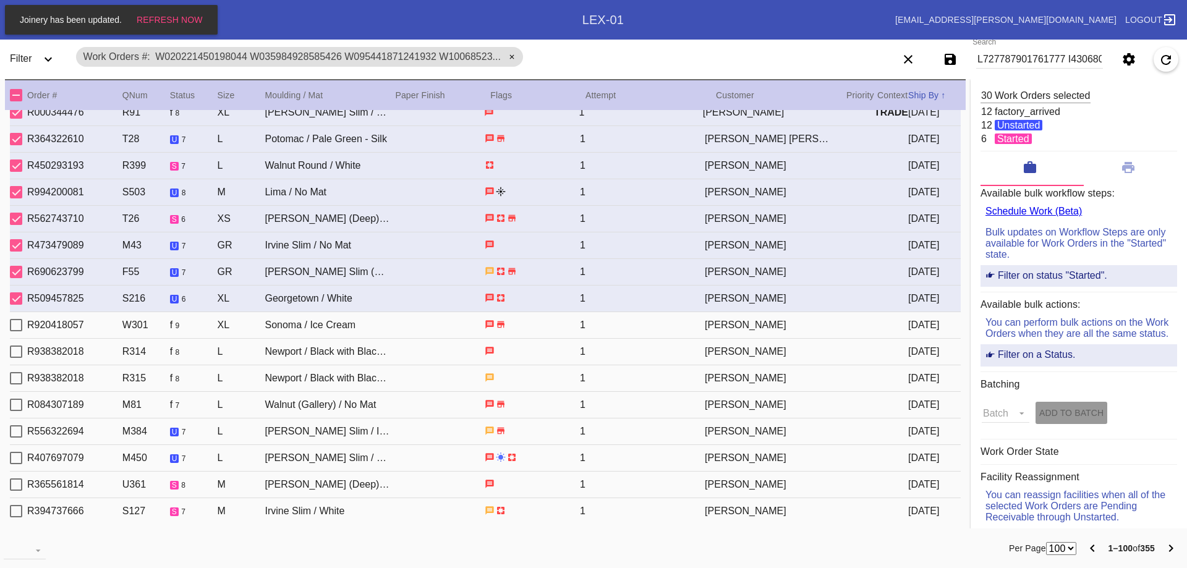
click at [15, 321] on div "Select Work Order" at bounding box center [16, 325] width 12 height 12
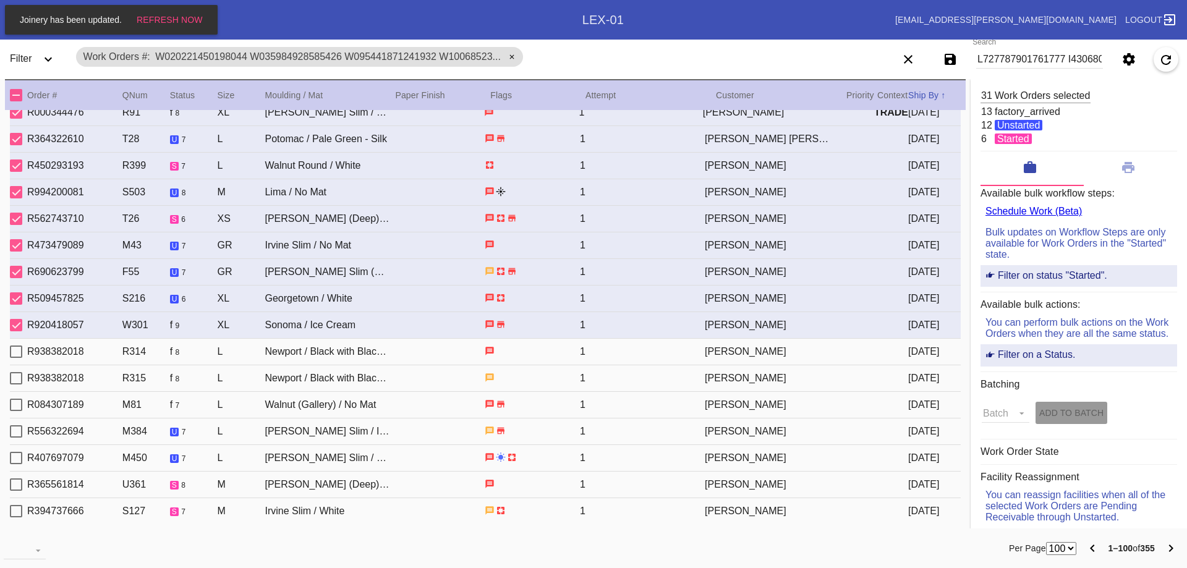
click at [17, 352] on div "Select Work Order" at bounding box center [16, 352] width 12 height 12
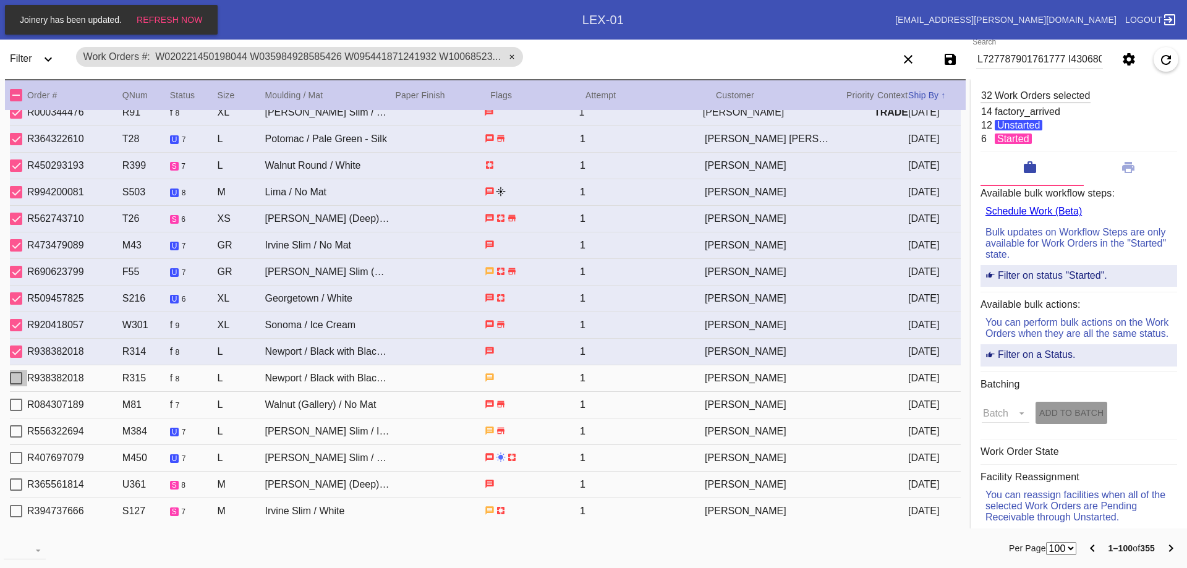
click at [17, 376] on div "Select Work Order" at bounding box center [16, 378] width 12 height 12
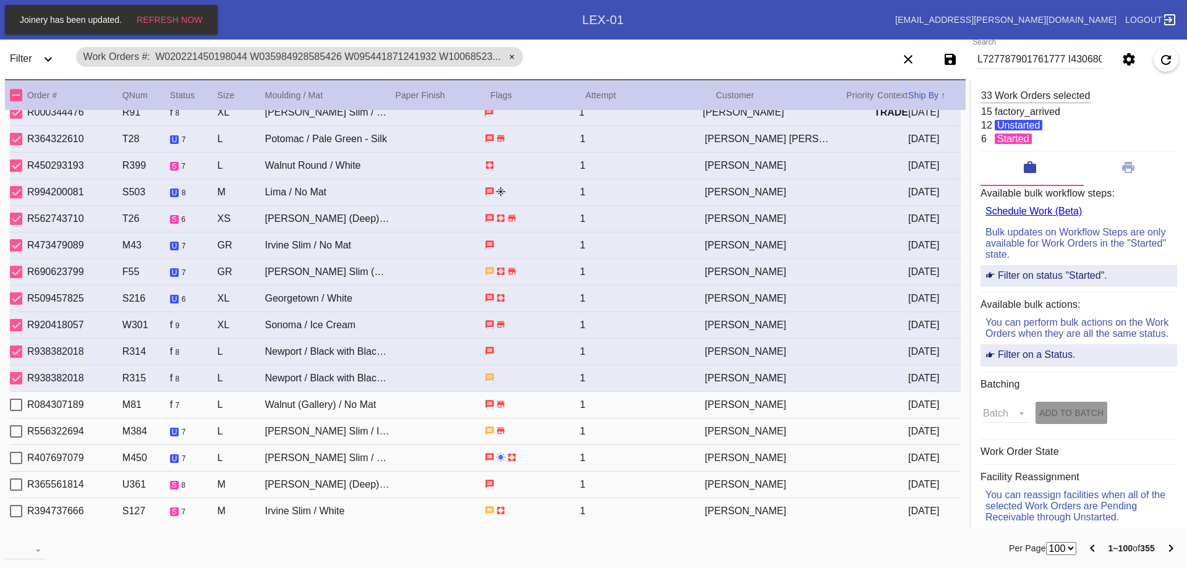
click at [14, 401] on div "Select Work Order" at bounding box center [16, 405] width 12 height 12
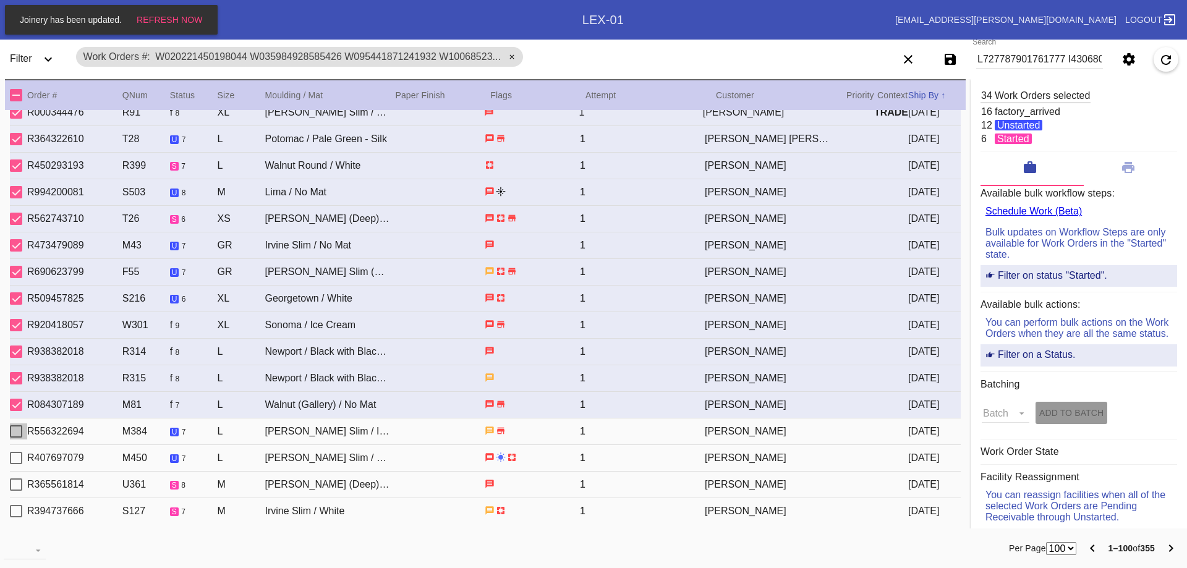
click at [16, 425] on div "Select Work Order" at bounding box center [16, 431] width 12 height 12
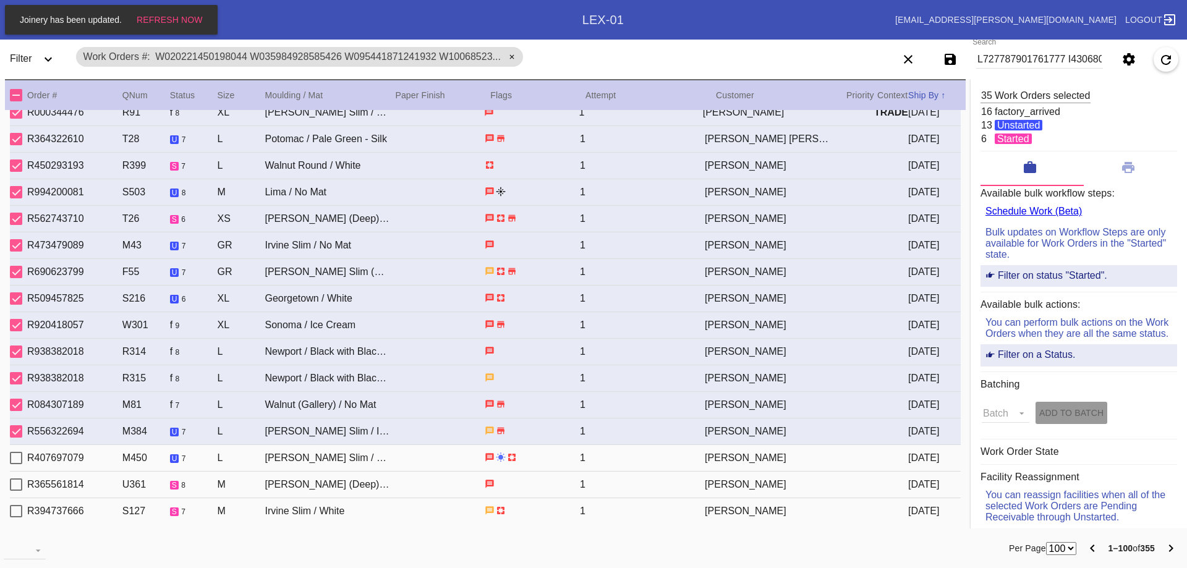
click at [17, 455] on div "Select Work Order" at bounding box center [16, 458] width 12 height 12
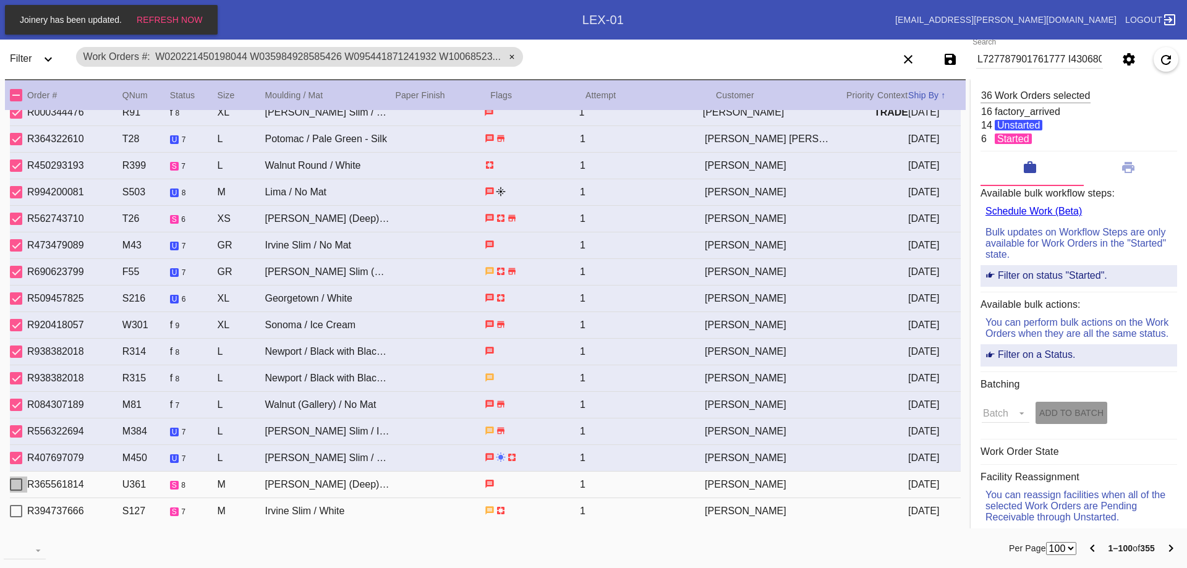
click at [14, 484] on div "Select Work Order" at bounding box center [16, 485] width 12 height 12
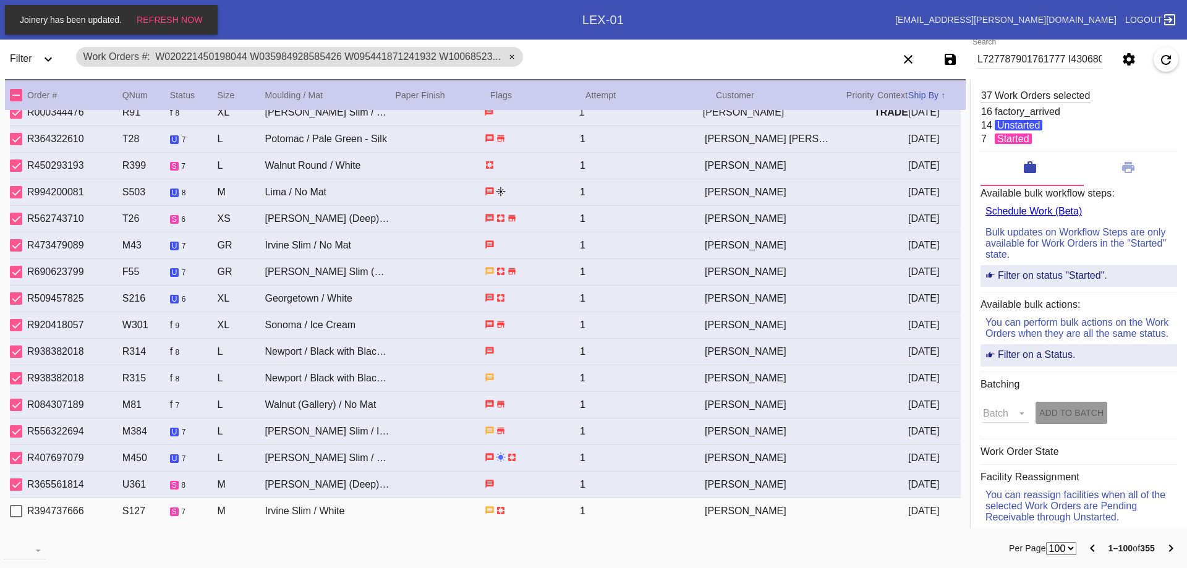
click at [15, 508] on div "Select Work Order" at bounding box center [16, 511] width 12 height 12
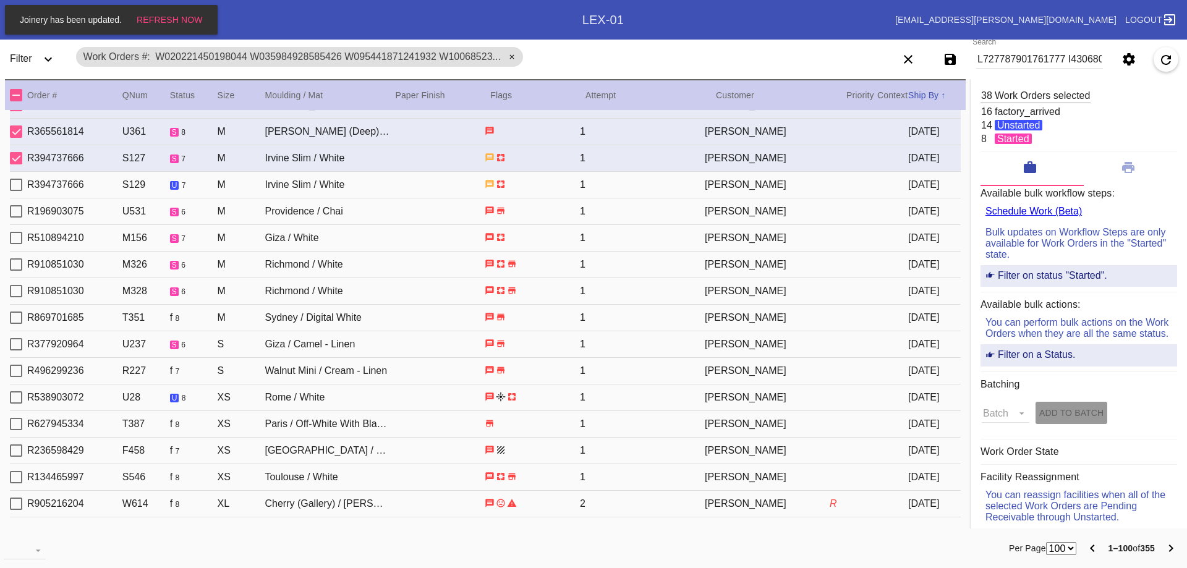
scroll to position [1051, 0]
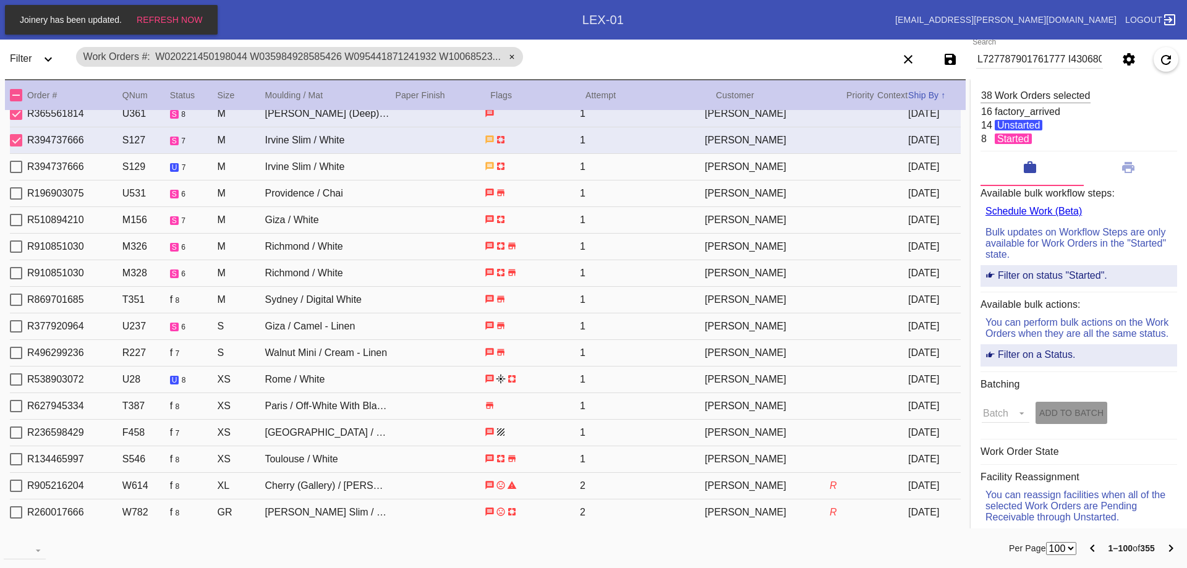
click at [16, 166] on div "Select Work Order" at bounding box center [16, 167] width 12 height 12
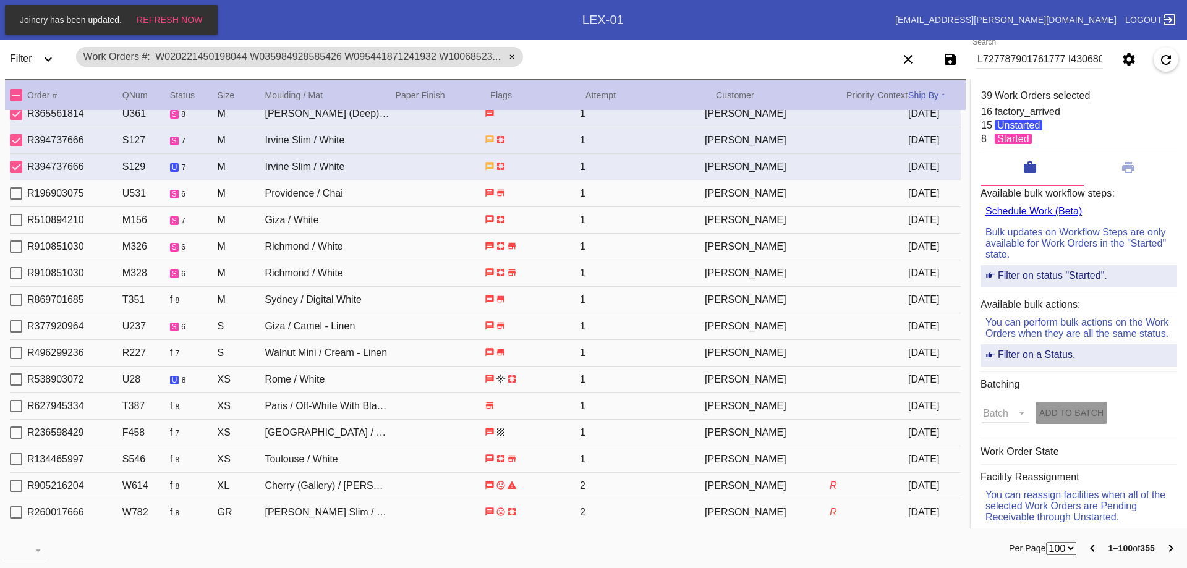
click at [14, 196] on div "Select Work Order" at bounding box center [16, 193] width 12 height 12
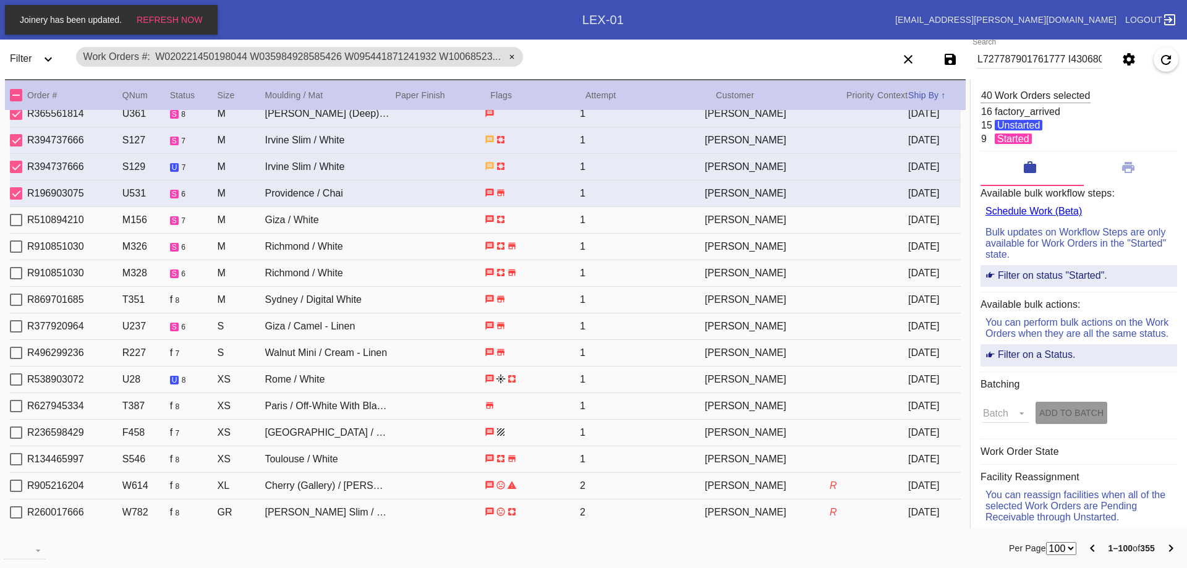
click at [20, 220] on div "Select Work Order" at bounding box center [16, 220] width 12 height 12
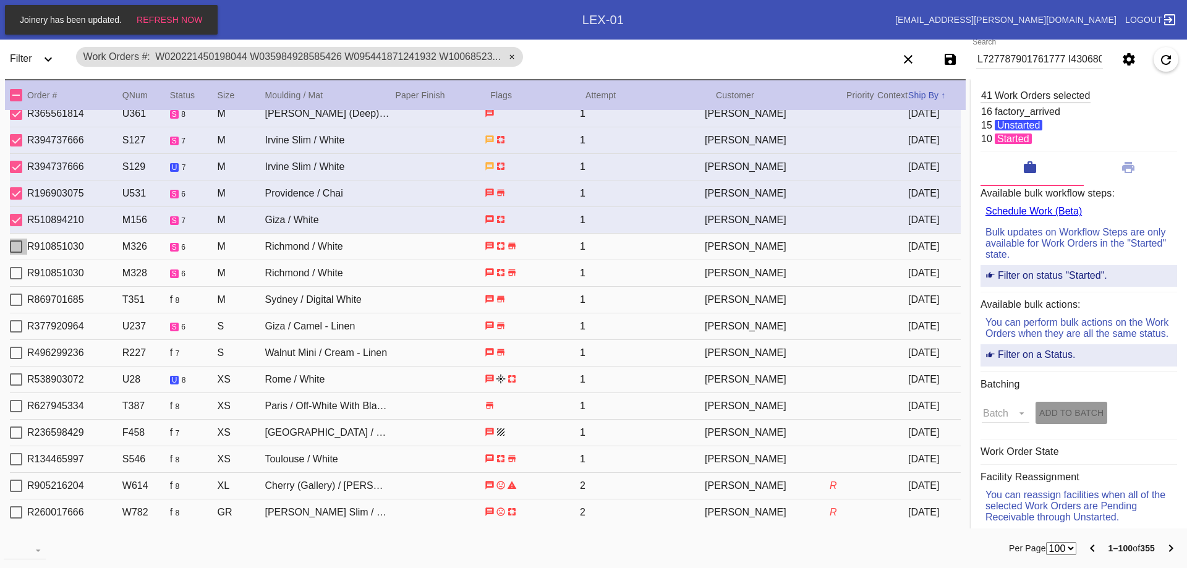
click at [20, 242] on div "Select Work Order" at bounding box center [16, 247] width 12 height 12
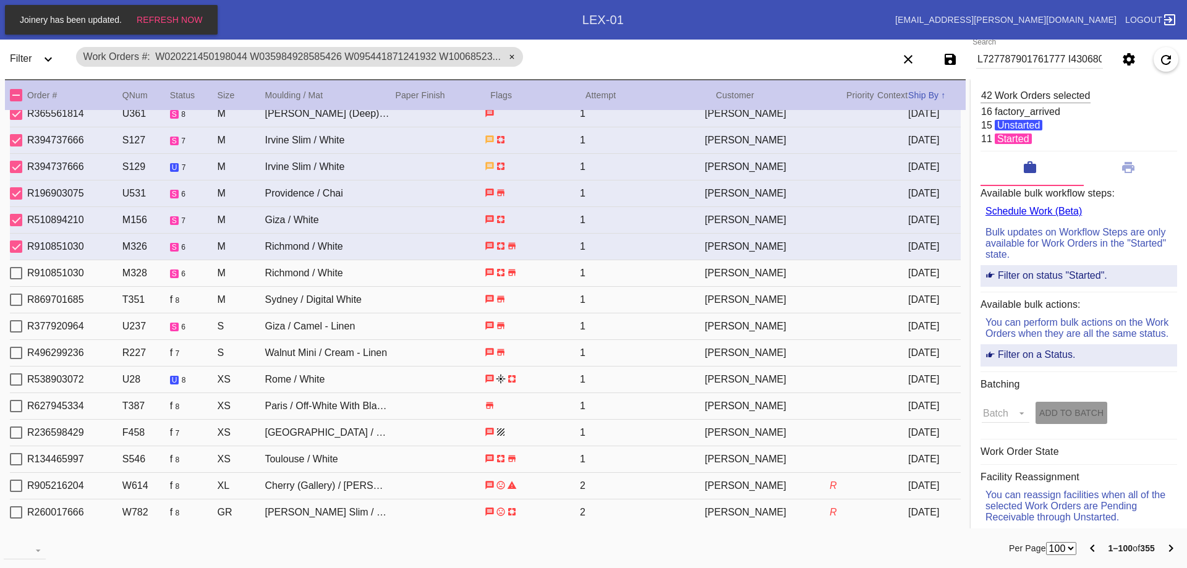
click at [17, 276] on div "Select Work Order" at bounding box center [16, 273] width 12 height 12
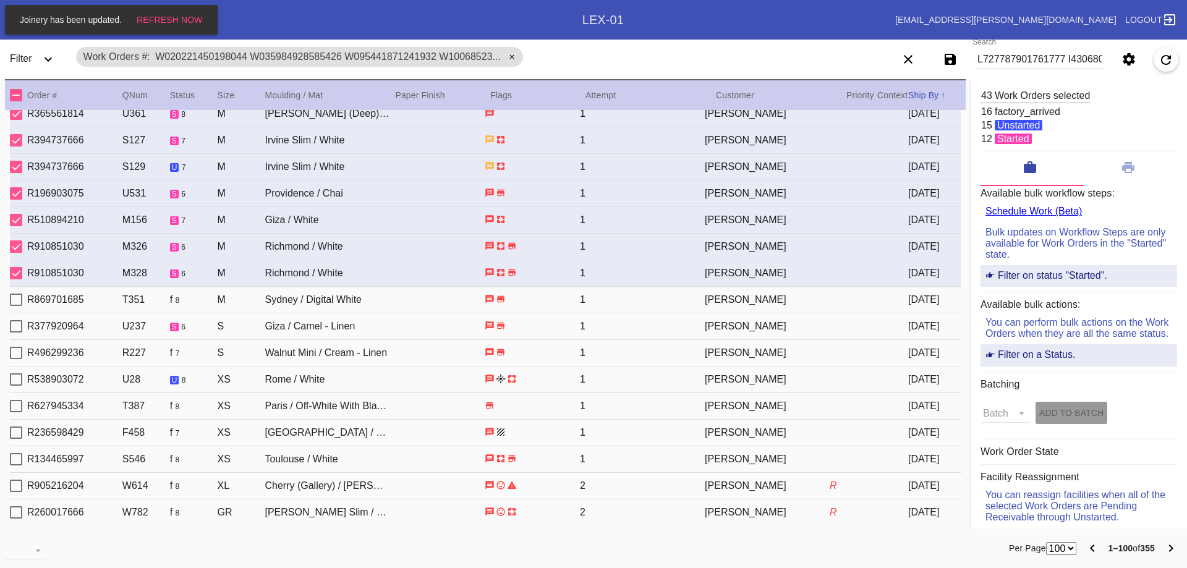
click at [17, 299] on div "Select Work Order" at bounding box center [16, 300] width 12 height 12
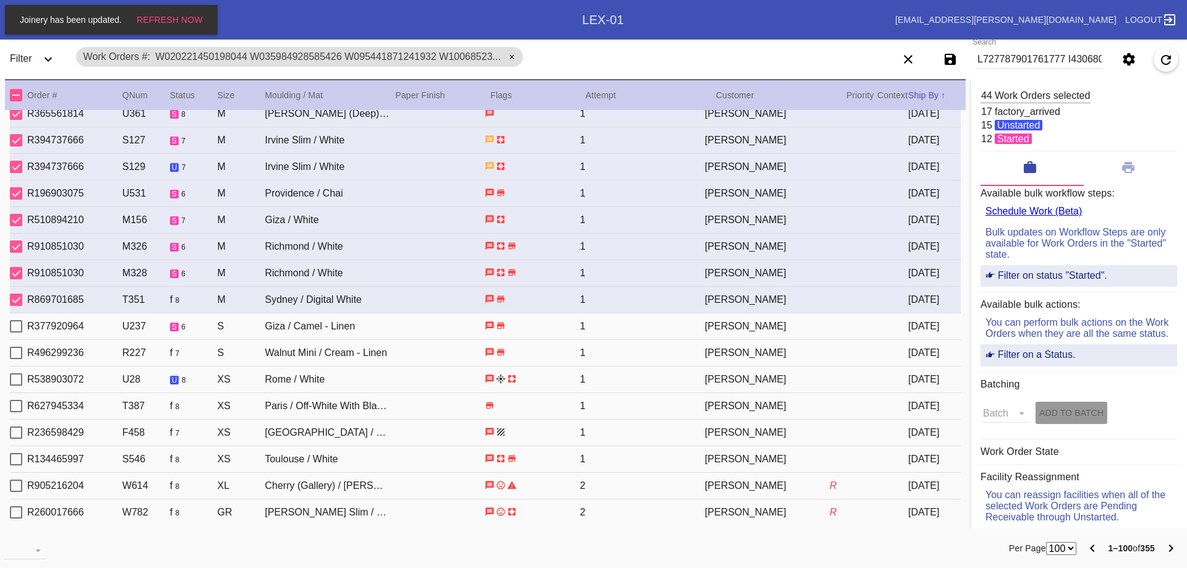
click at [9, 330] on div "R958437503 R380 s 0 S Black Walnut (Gallery) / The Horizontal Duet Lustre LEX-0…" at bounding box center [485, 317] width 961 height 414
click at [12, 330] on div "Select Work Order" at bounding box center [16, 326] width 12 height 12
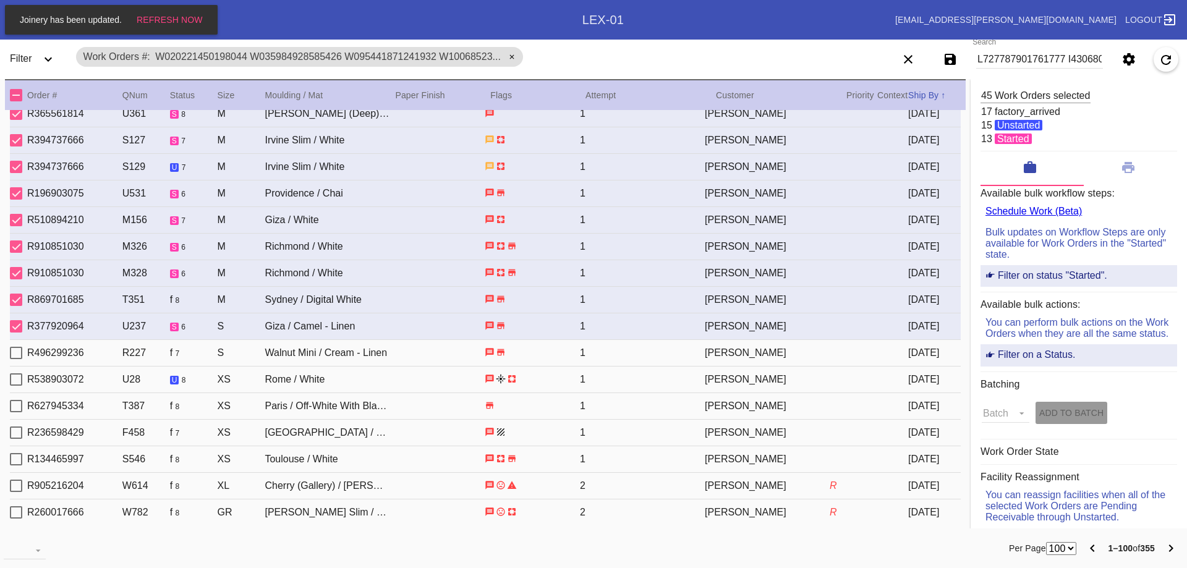
click at [18, 356] on div "Select Work Order" at bounding box center [16, 353] width 12 height 12
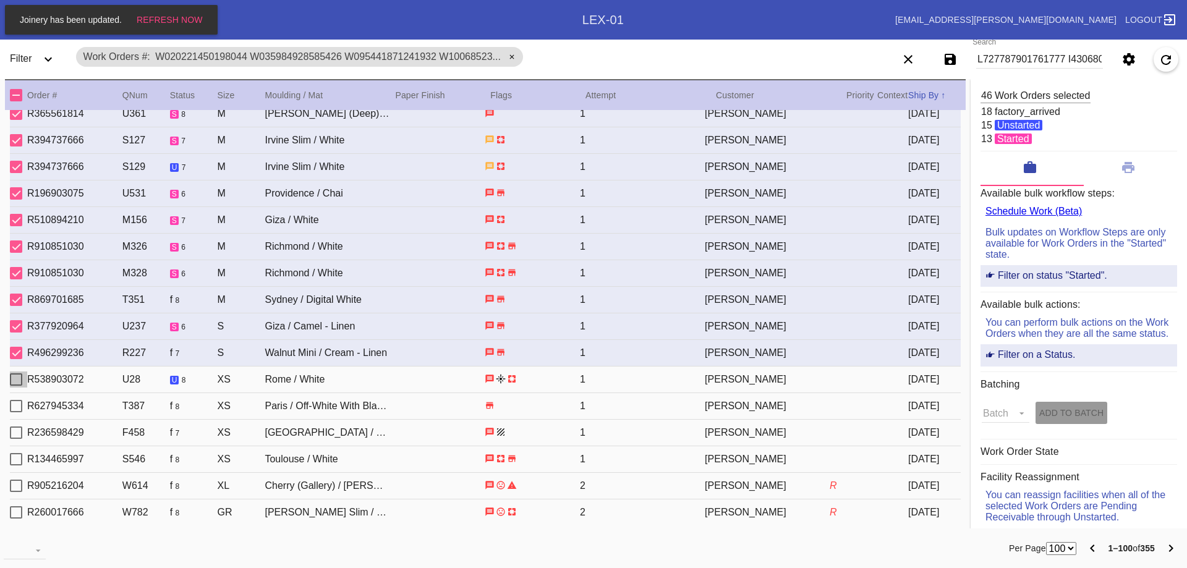
click at [14, 380] on div "Select Work Order" at bounding box center [16, 379] width 12 height 12
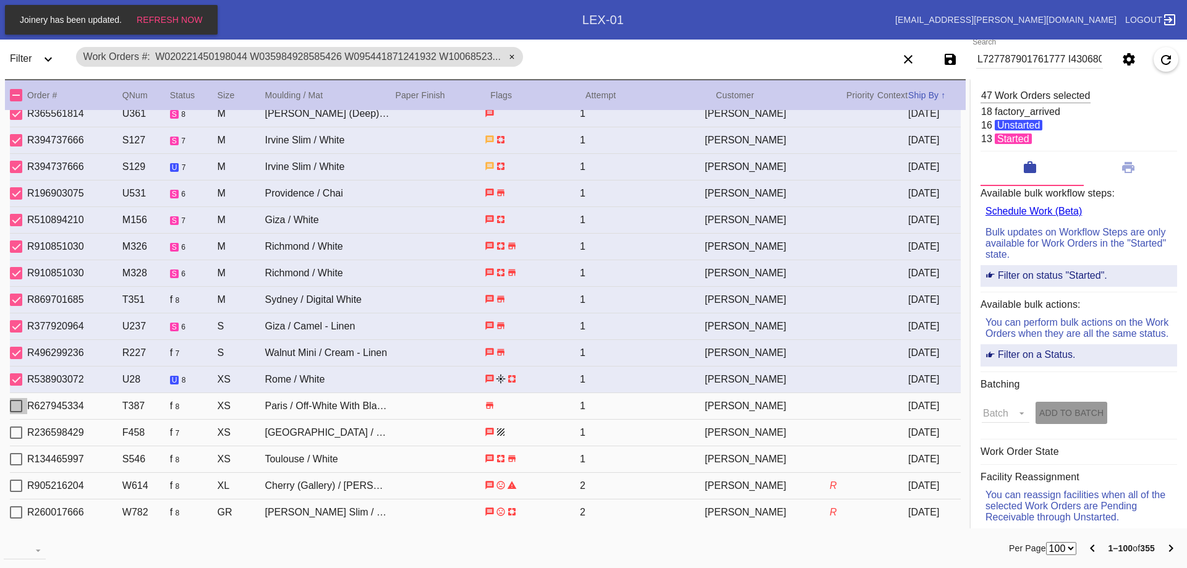
click at [17, 408] on div "Select Work Order" at bounding box center [16, 406] width 12 height 12
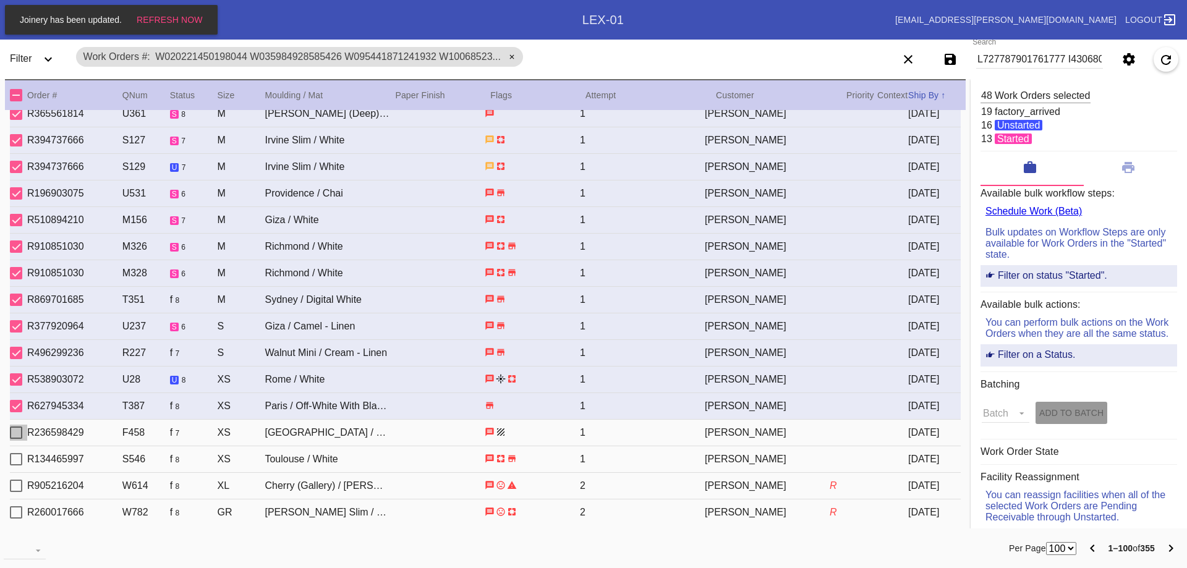
click at [12, 437] on div "Select Work Order" at bounding box center [16, 433] width 12 height 12
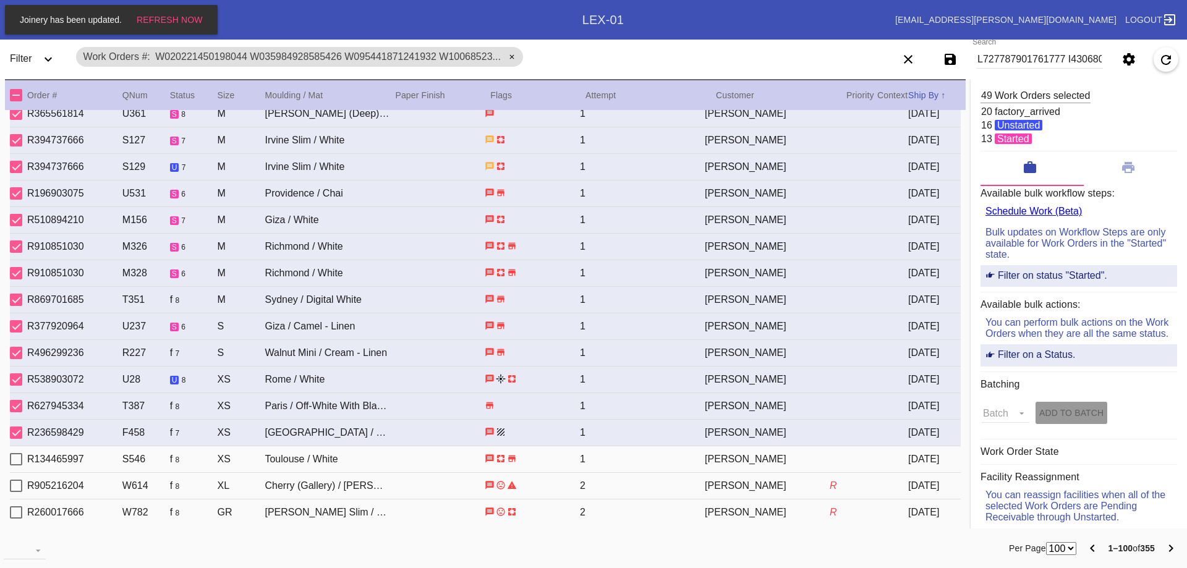
click at [16, 461] on div "Select Work Order" at bounding box center [16, 459] width 12 height 12
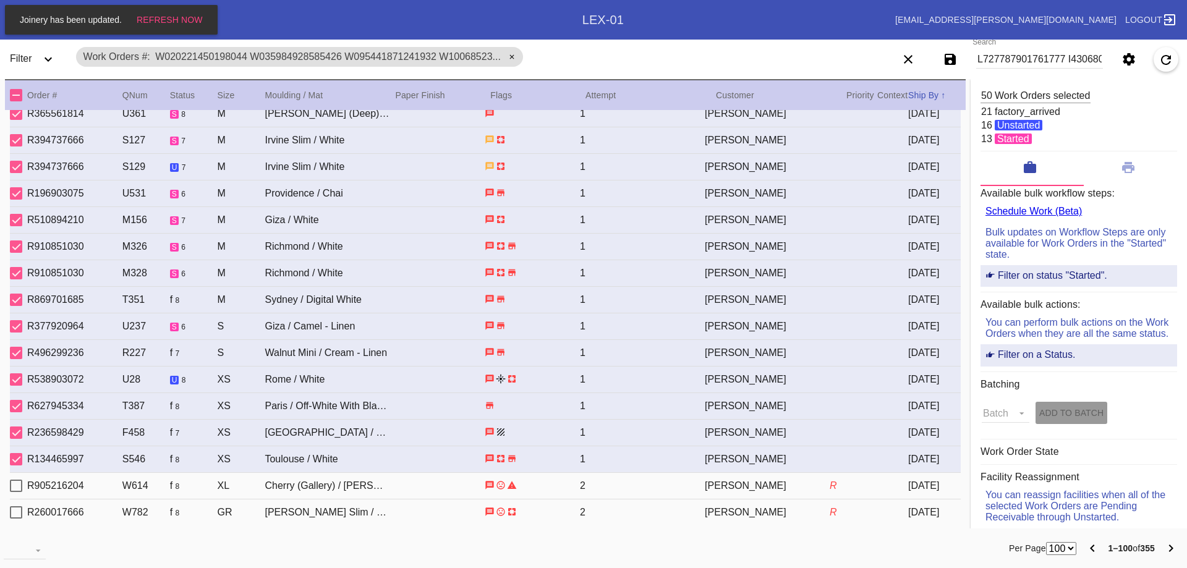
click at [17, 483] on div "Select Work Order" at bounding box center [16, 486] width 12 height 12
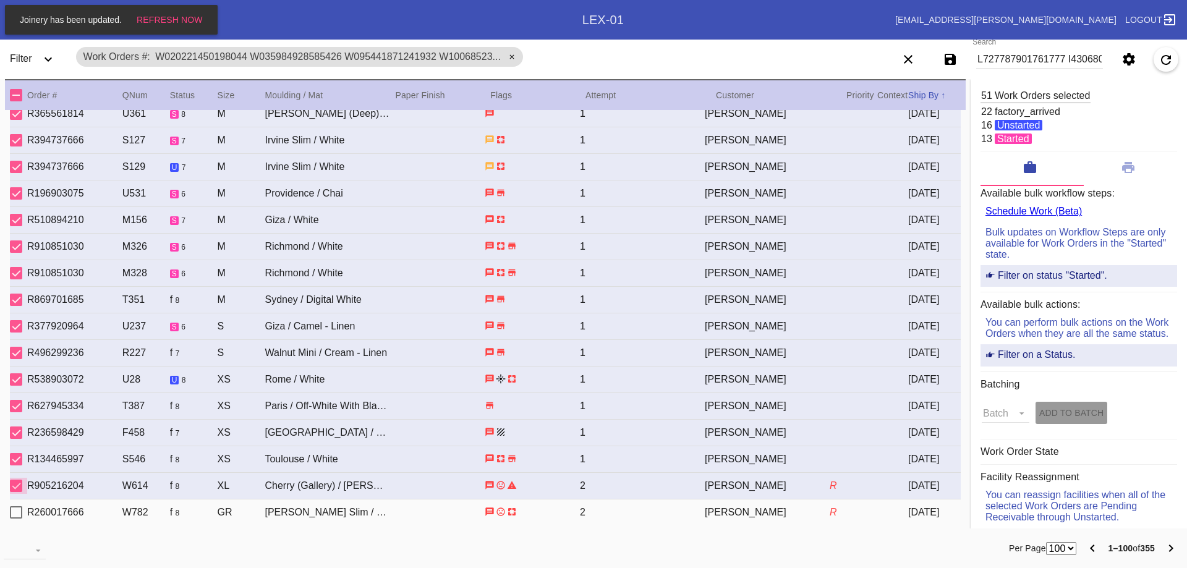
click at [19, 489] on div "Select Work Order" at bounding box center [16, 486] width 12 height 12
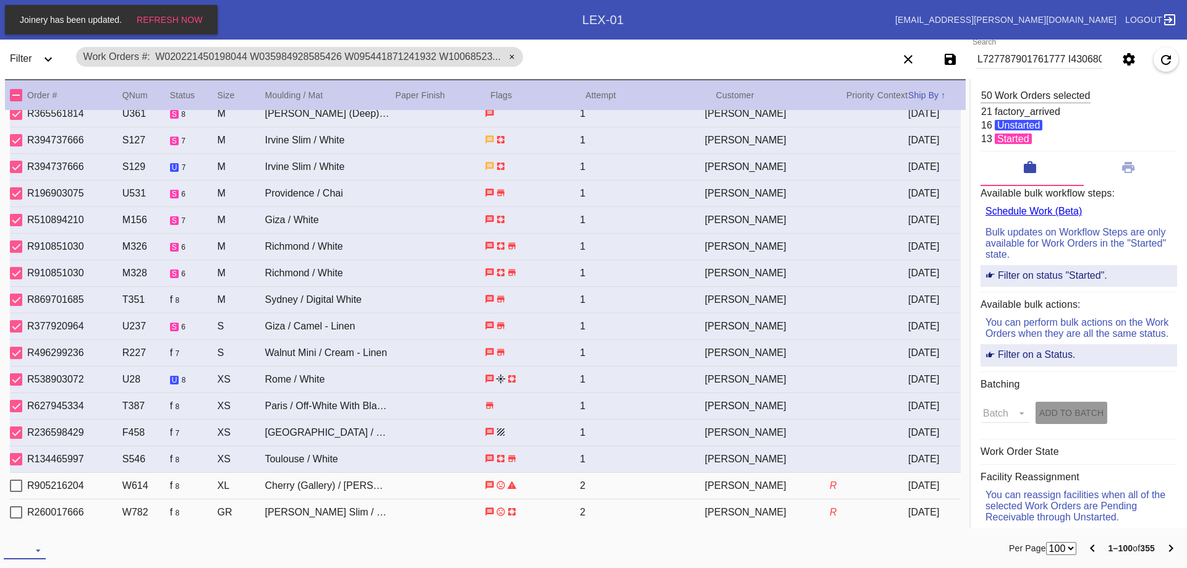
click at [33, 553] on md-select "download-file: Download..." at bounding box center [25, 550] width 42 height 19
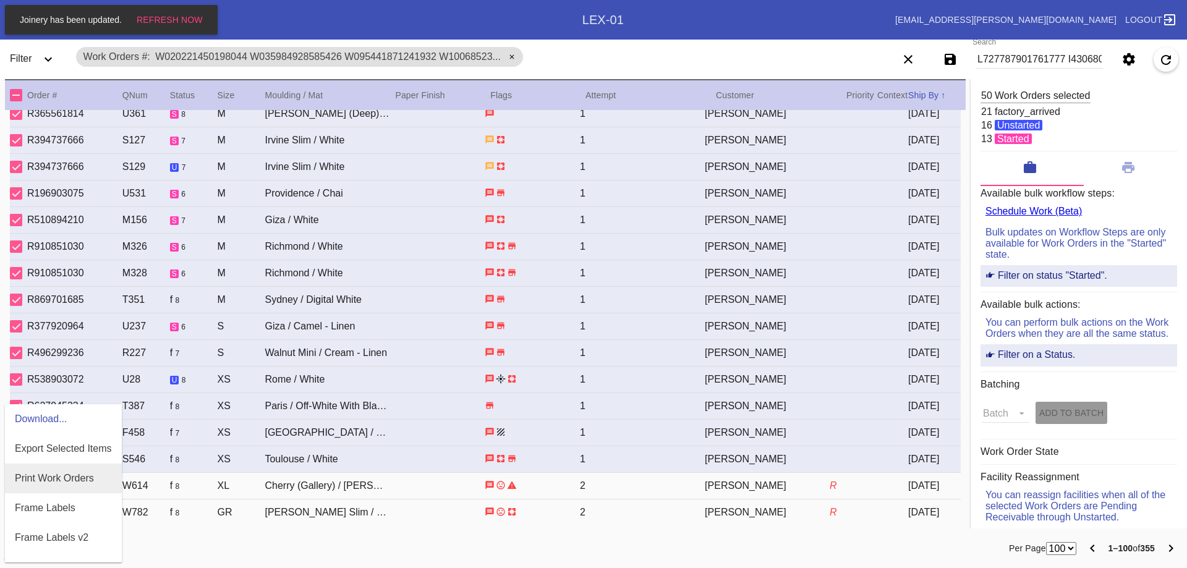
click at [82, 476] on div "Print Work Orders" at bounding box center [54, 478] width 79 height 11
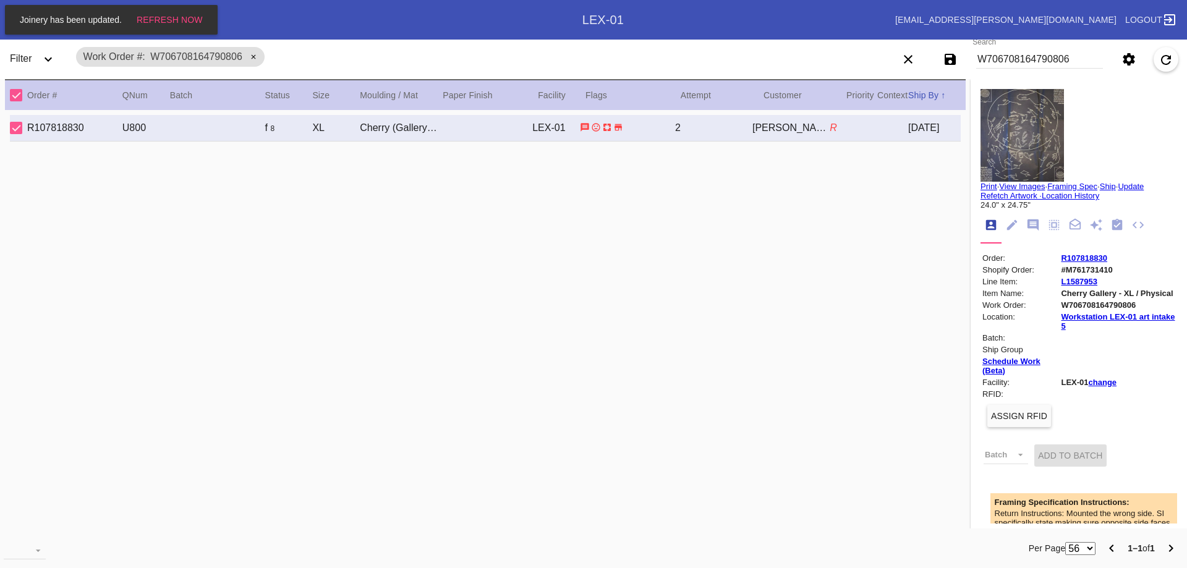
click at [1023, 60] on input "W706708164790806" at bounding box center [1039, 59] width 127 height 19
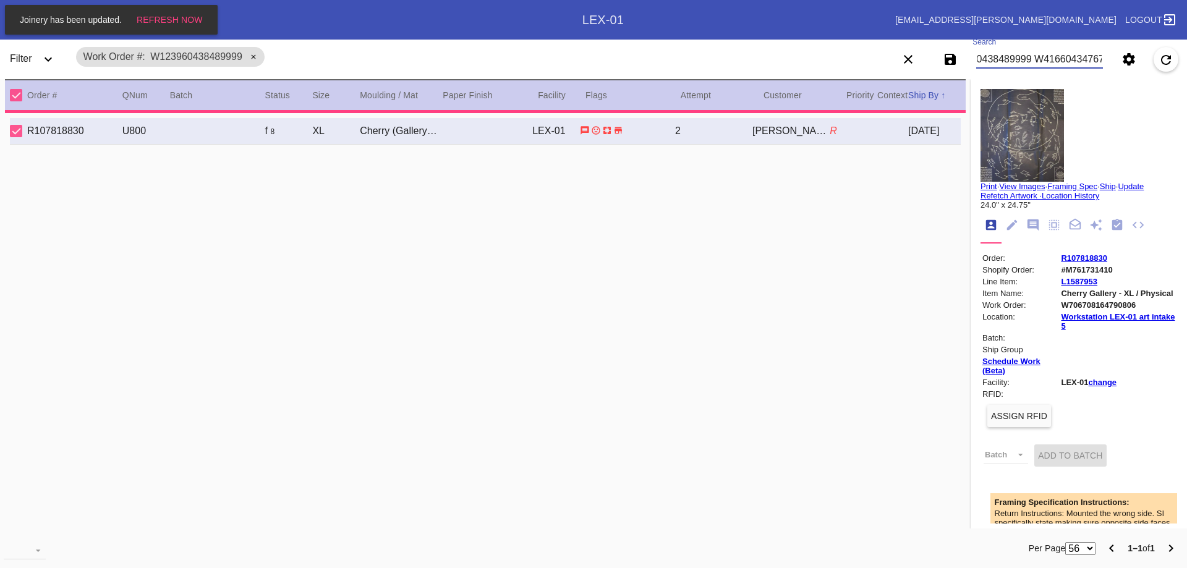
type input "W123960438489999 W416604347677219"
type textarea "Art Line 2 Required - J.DAY"
type input "1.5"
type input "1.0625"
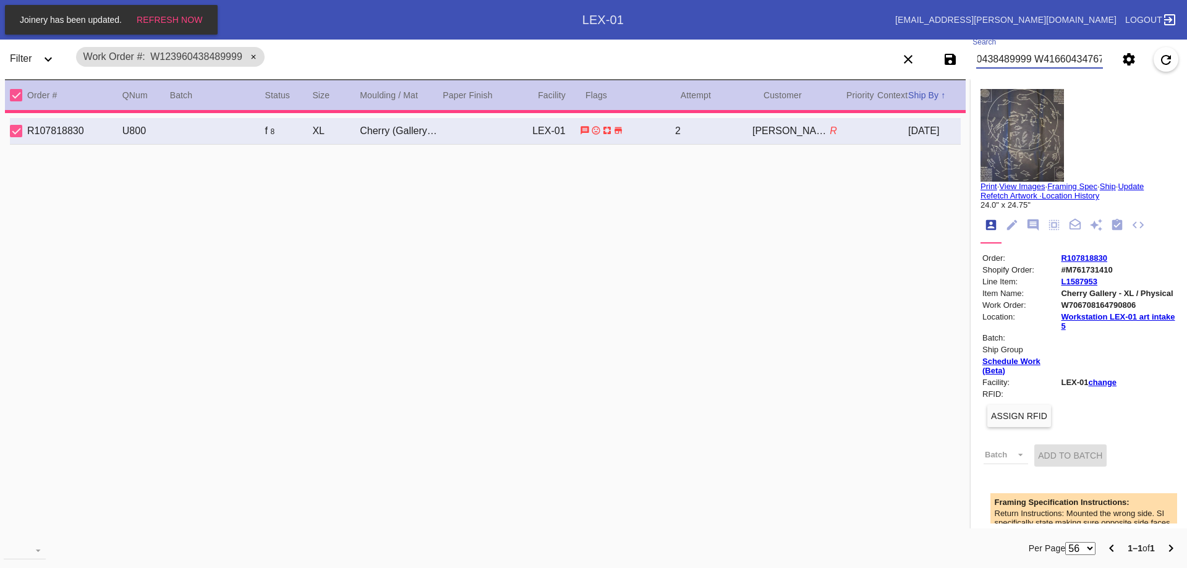
type input "1.5"
type input "31.375"
type input "35.5"
type textarea "Specks, scratches throughout the laminates, smudges throughout, bent corners, u…"
type input "8/3/2025"
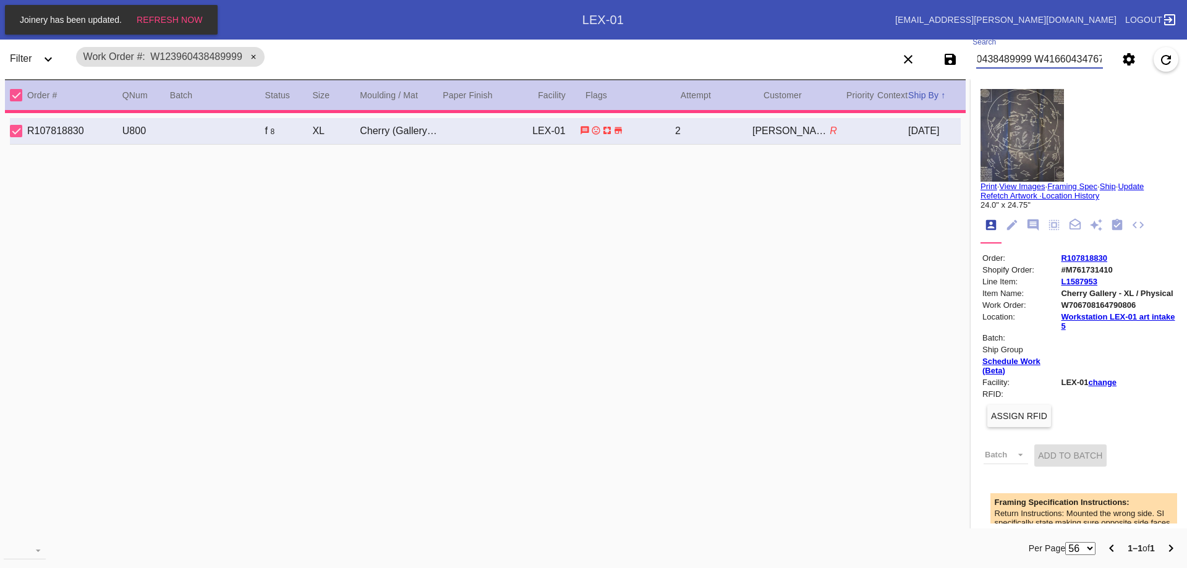
type input "8/4/2025"
type input "[DATE]"
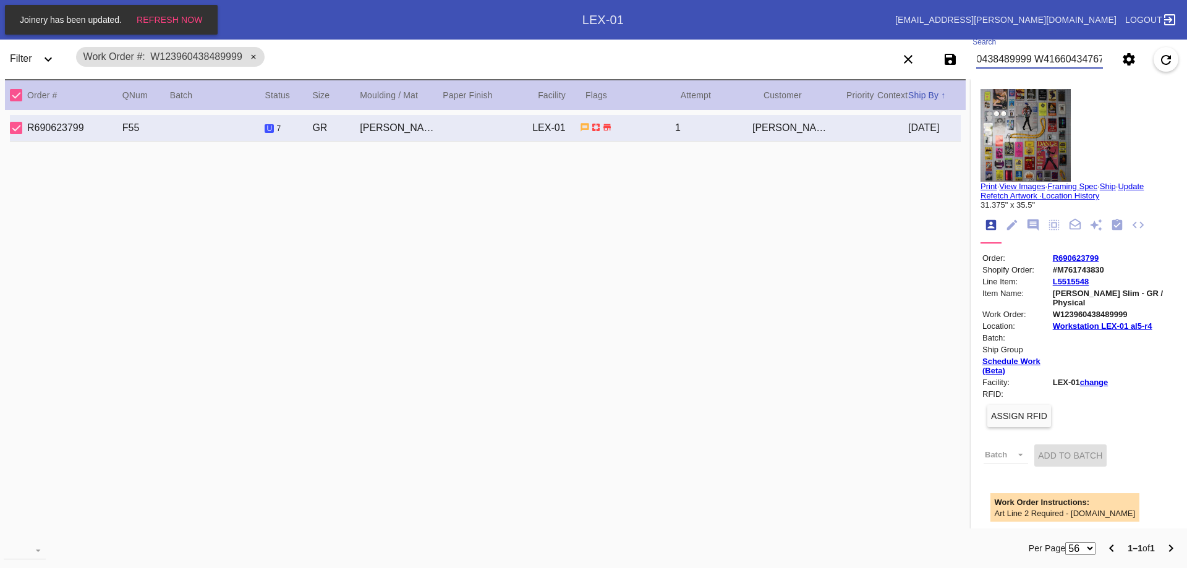
scroll to position [0, 65]
type input "W123960438489999 W416604347677219"
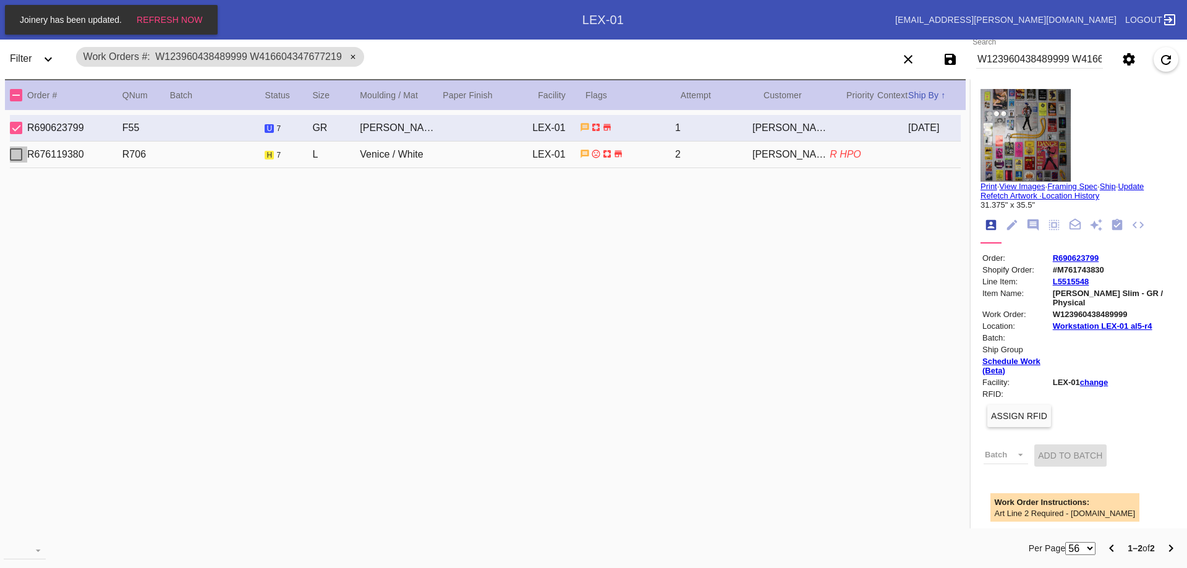
click at [15, 152] on div "Select Work Order" at bounding box center [16, 154] width 12 height 12
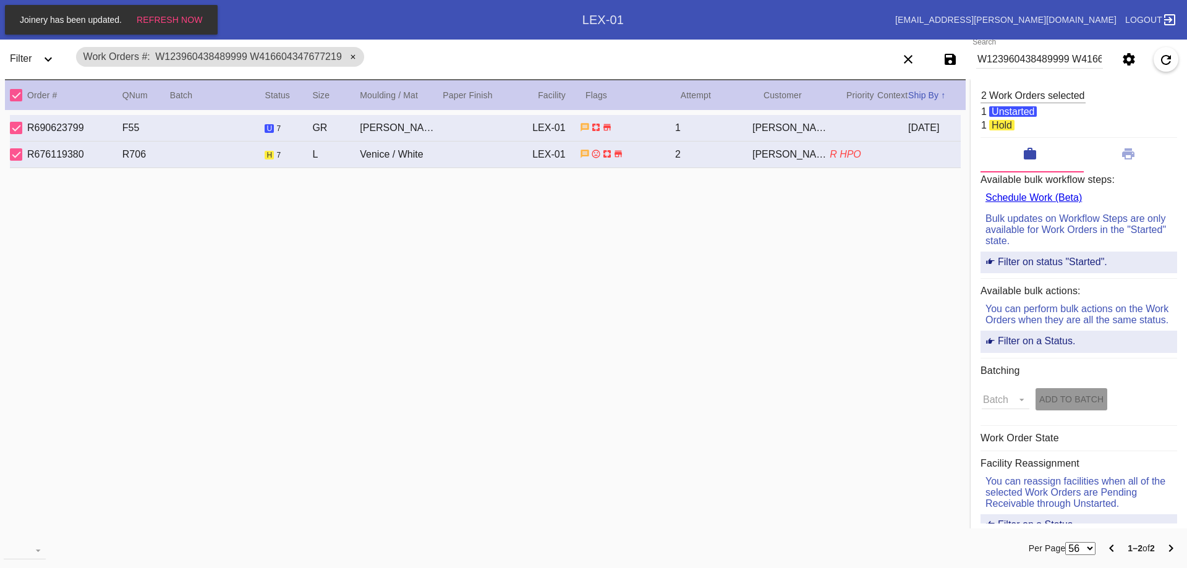
click at [335, 126] on div "GR" at bounding box center [336, 127] width 48 height 11
type textarea "***HPO - PAIGE-- Antique straight razors that were approved by Paige to frame. …"
type input "1.5"
type input "16.0"
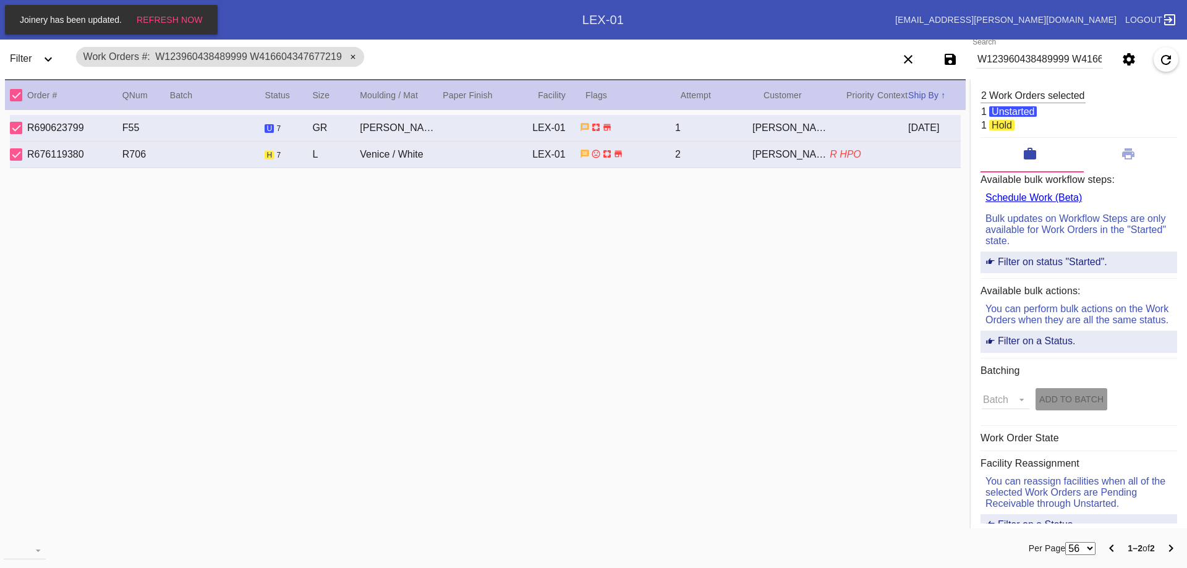
type input "20.25"
type textarea "scratches, specks, dents, chips, rust"
type input "7/11/2025"
type input "7/24/2025"
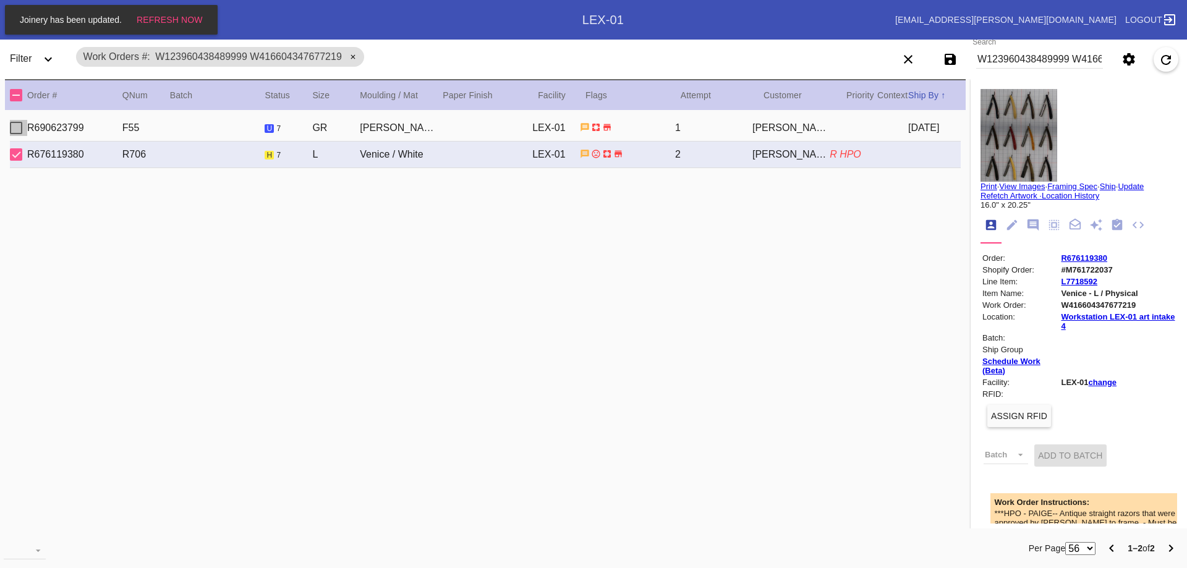
click at [19, 130] on div "Select Work Order" at bounding box center [16, 128] width 12 height 12
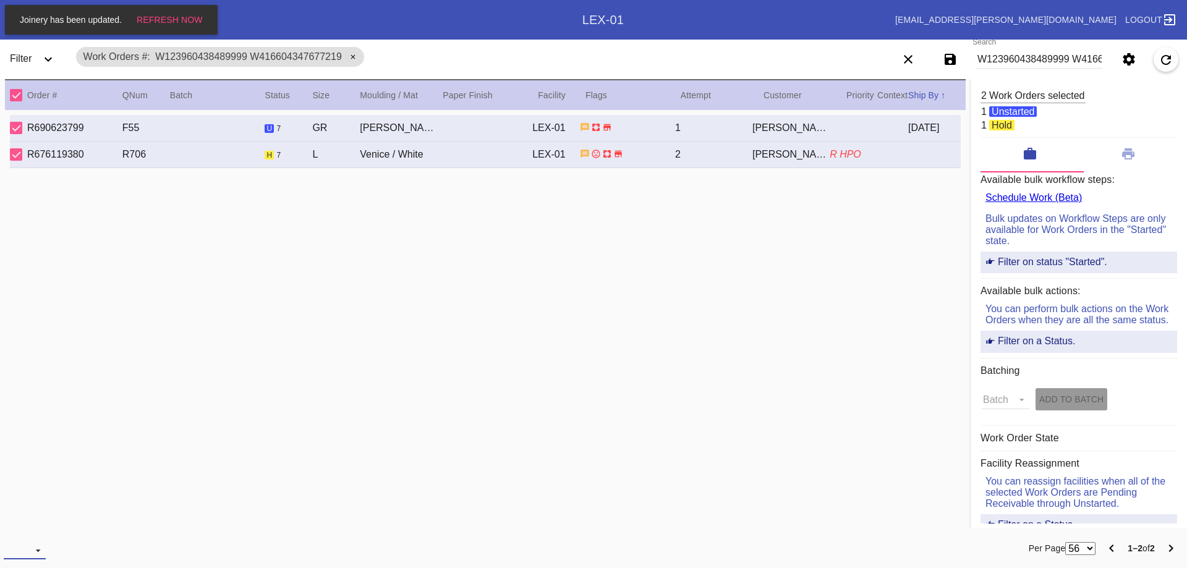
click at [38, 554] on md-select "Download... Export Selected Items Print Work Orders Frame Labels Frame Labels v…" at bounding box center [25, 550] width 42 height 19
click at [61, 541] on div "Frame Labels v2" at bounding box center [52, 537] width 74 height 11
click at [19, 554] on md-select "download-file: Download..." at bounding box center [25, 550] width 42 height 19
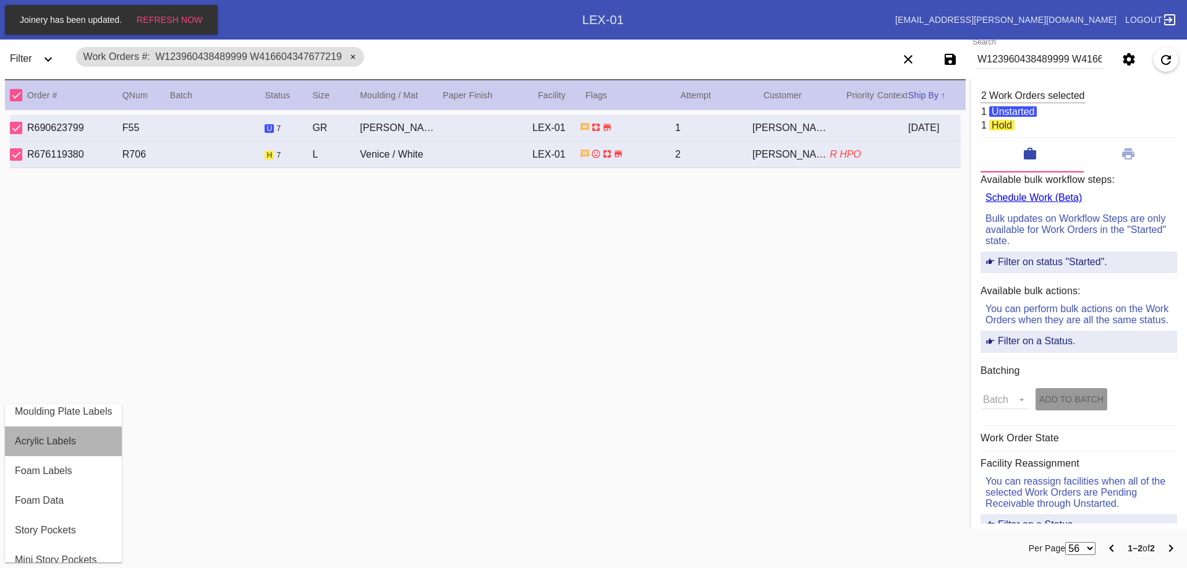
click at [59, 436] on div "Acrylic Labels" at bounding box center [45, 441] width 61 height 11
